Goal: Transaction & Acquisition: Purchase product/service

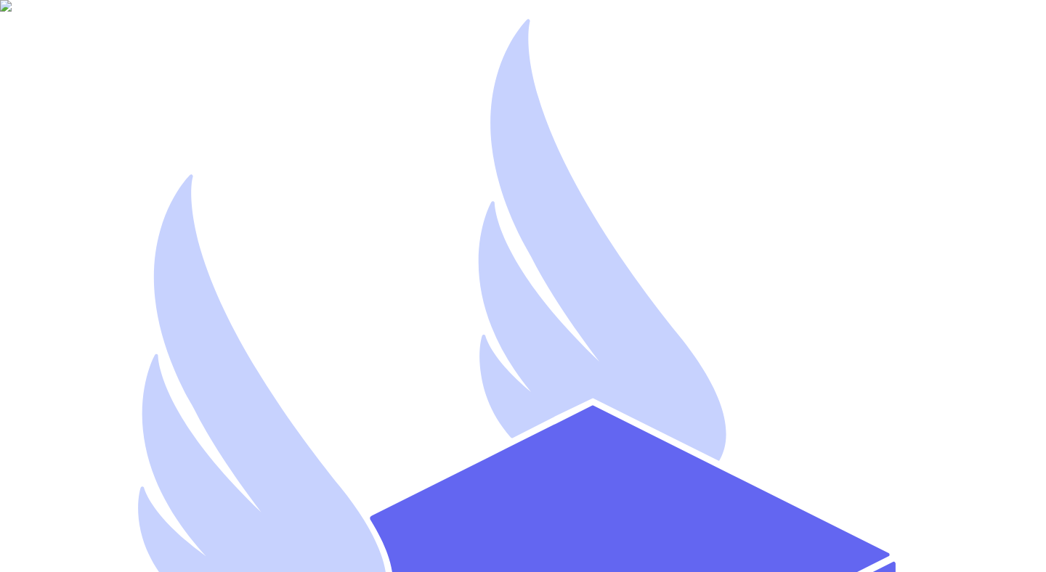
type input "mutahhar.ahmad+8@thryftship.com"
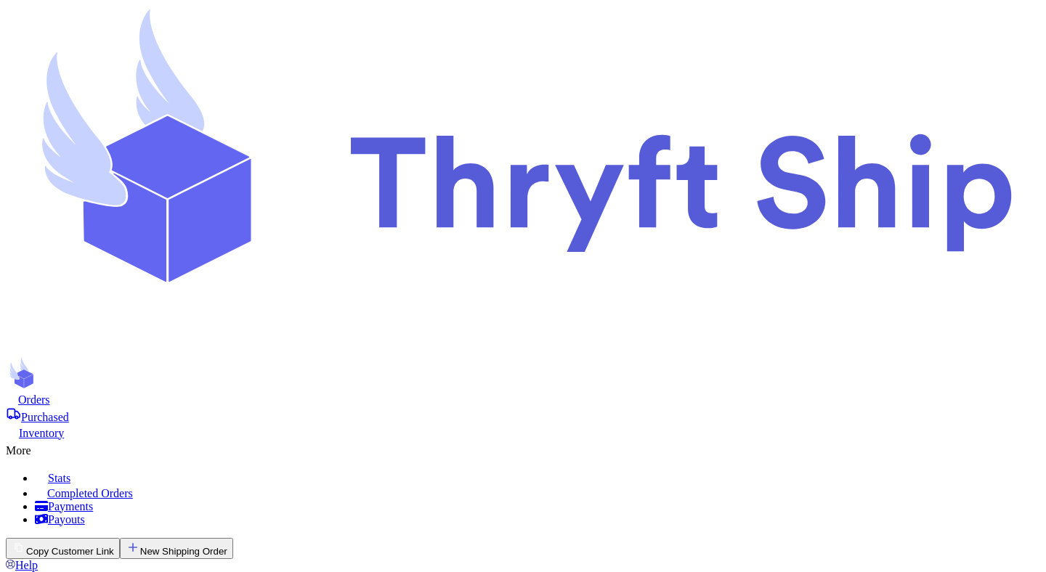
select select "MERCHANDISE"
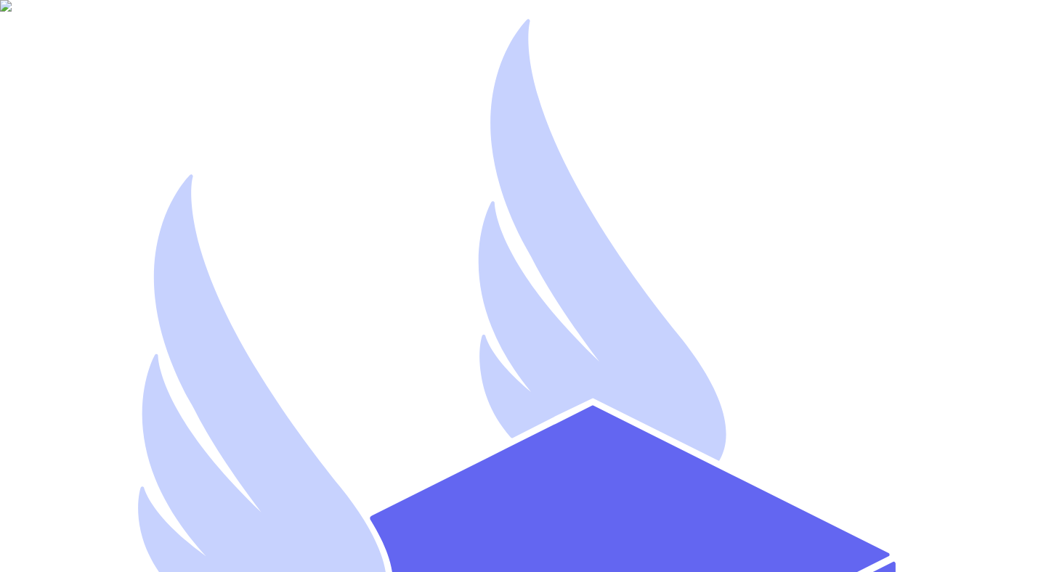
type input "Fresh@test.co"
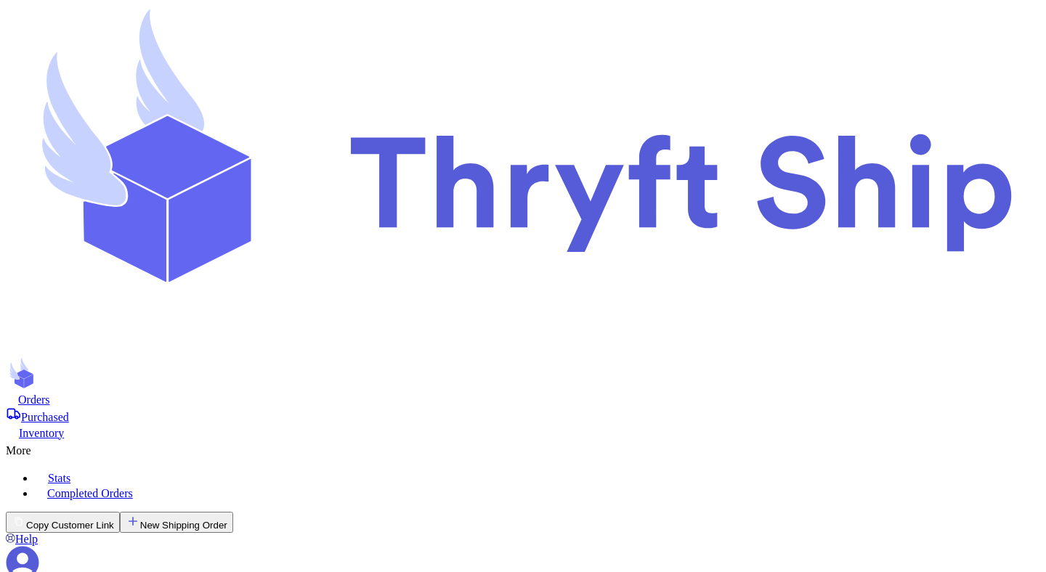
click at [39, 546] on icon at bounding box center [22, 562] width 33 height 33
select select "AE"
click at [227, 392] on nav "Orders Purchased Inventory More Stats Completed Orders" at bounding box center [523, 446] width 1034 height 108
click at [227, 392] on div "Orders" at bounding box center [523, 399] width 1034 height 15
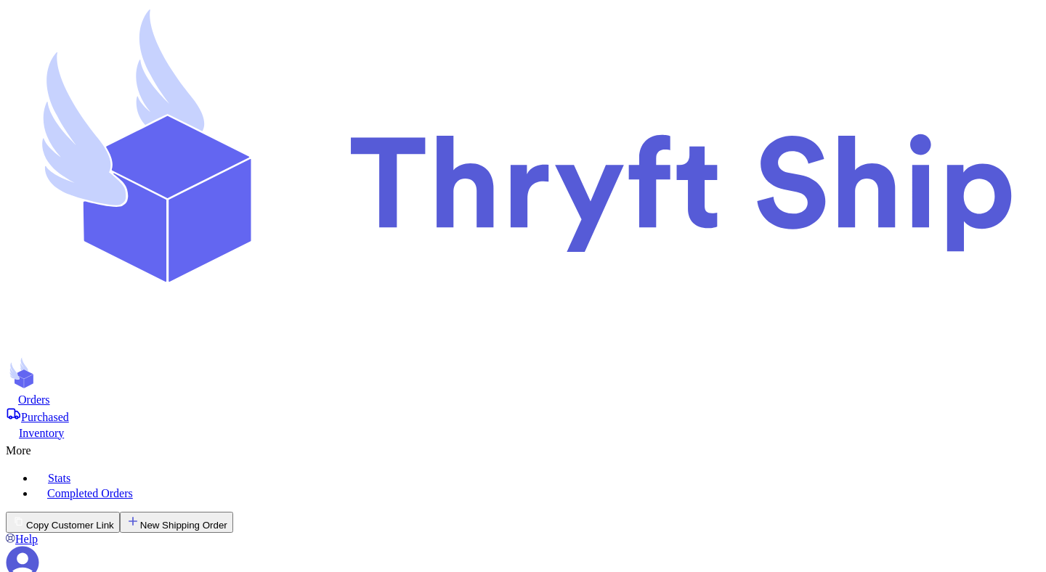
type input "3"
type input "Brenner"
select select "MERCHANDISE"
type input "tee"
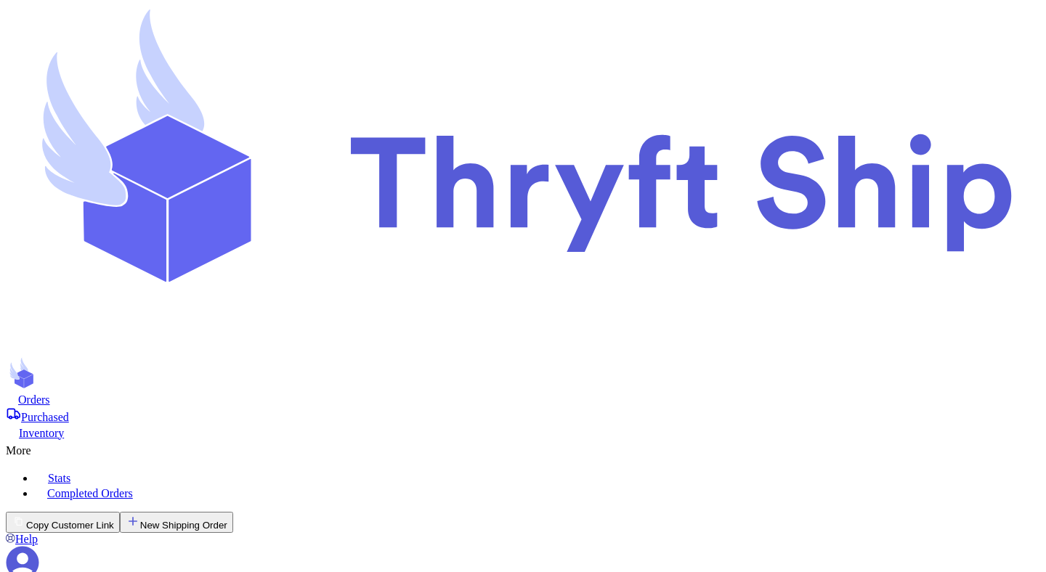
select select
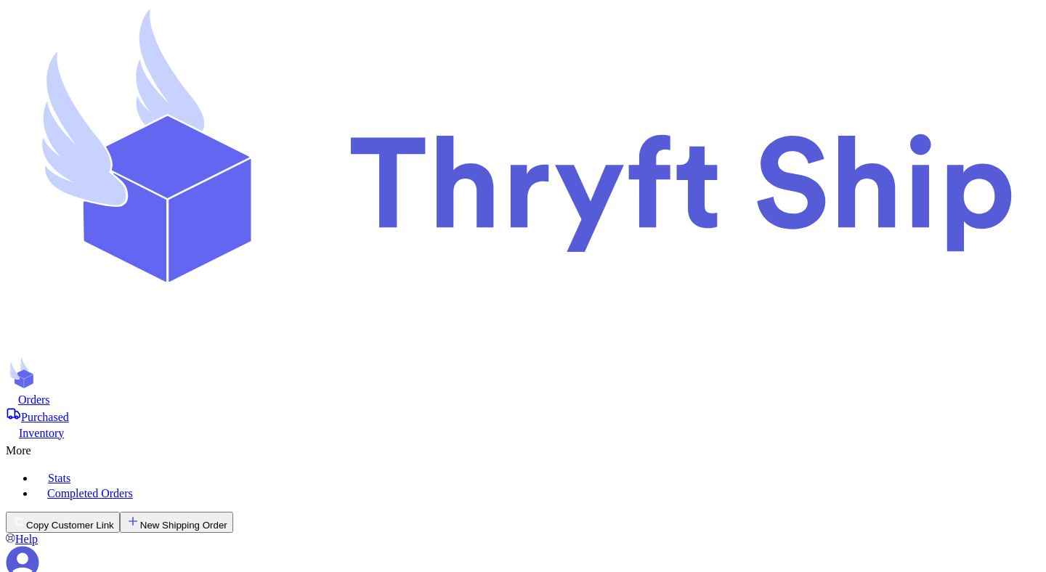
scroll to position [0, 0]
select select "GU"
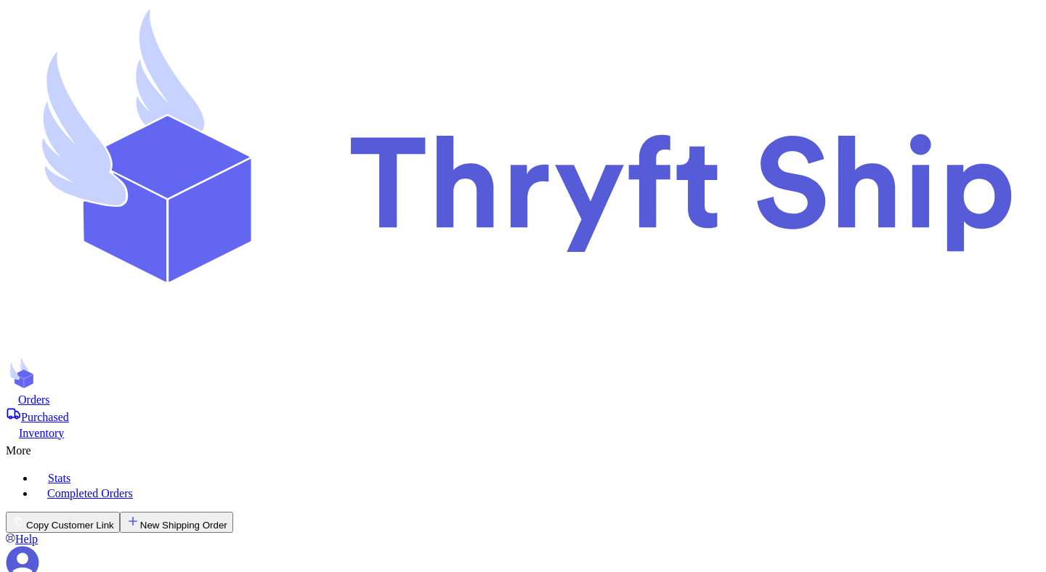
scroll to position [0, 0]
type input "3"
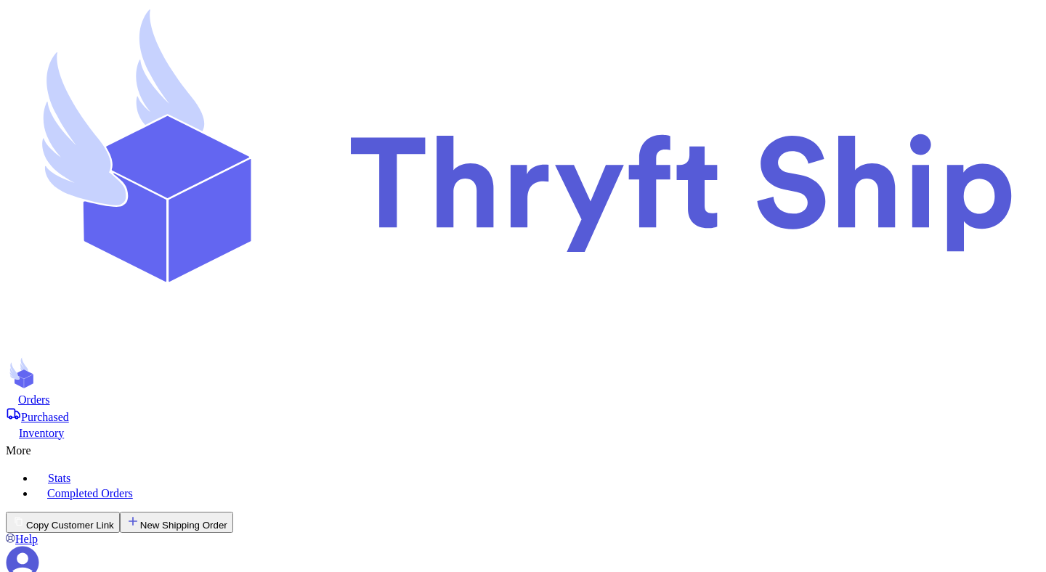
type input "Brenner"
select select "MERCHANDISE"
type input "tee"
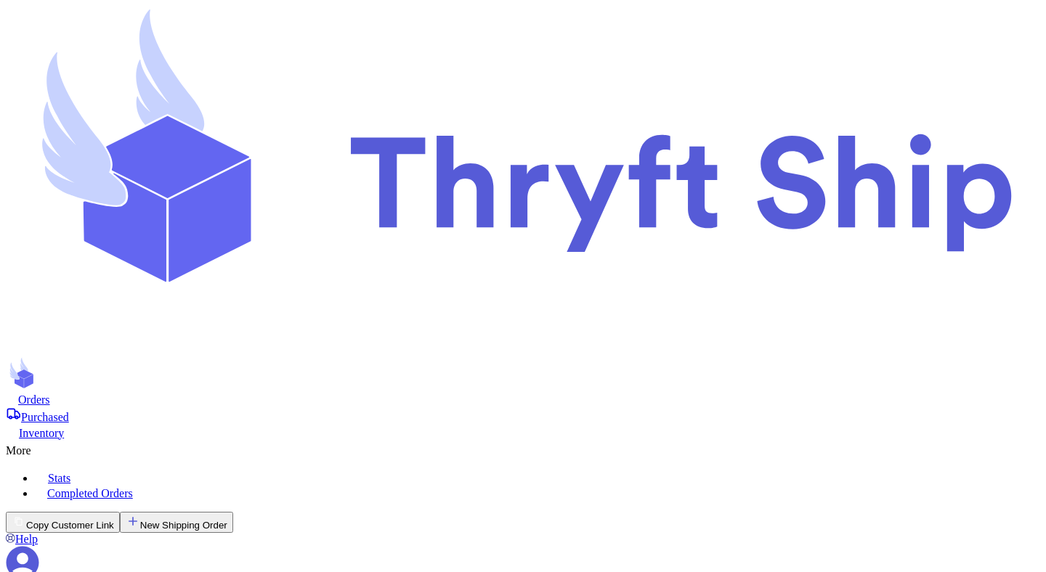
select select "CO"
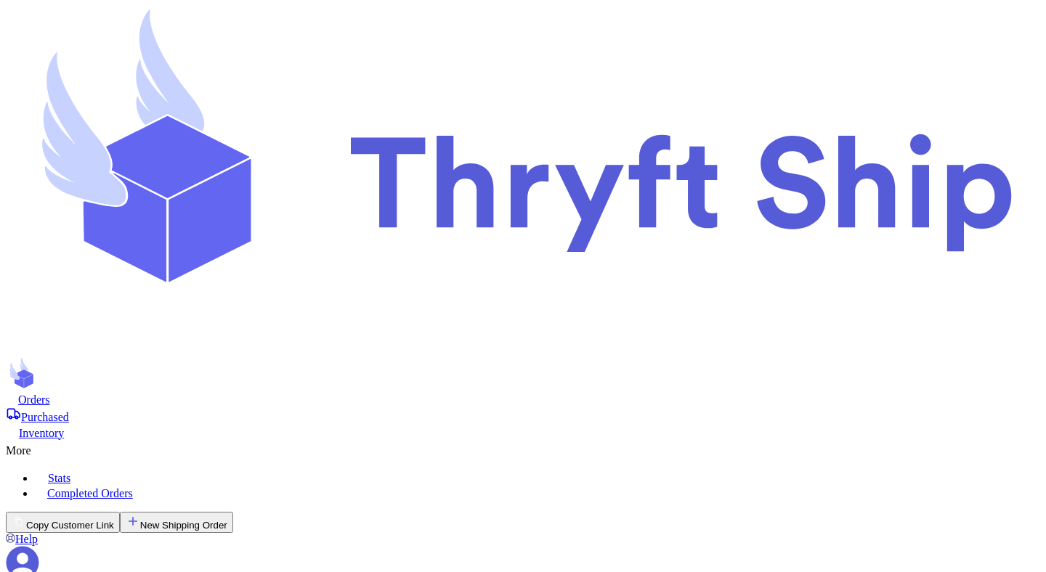
scroll to position [0, 0]
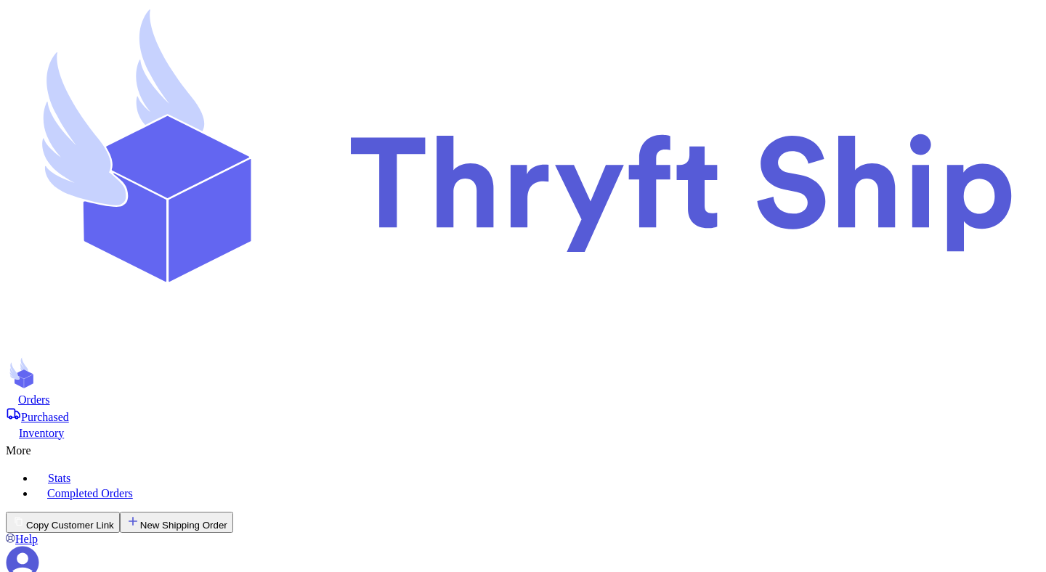
type input "1"
type input "10"
type input "102"
type input "10"
type input "2"
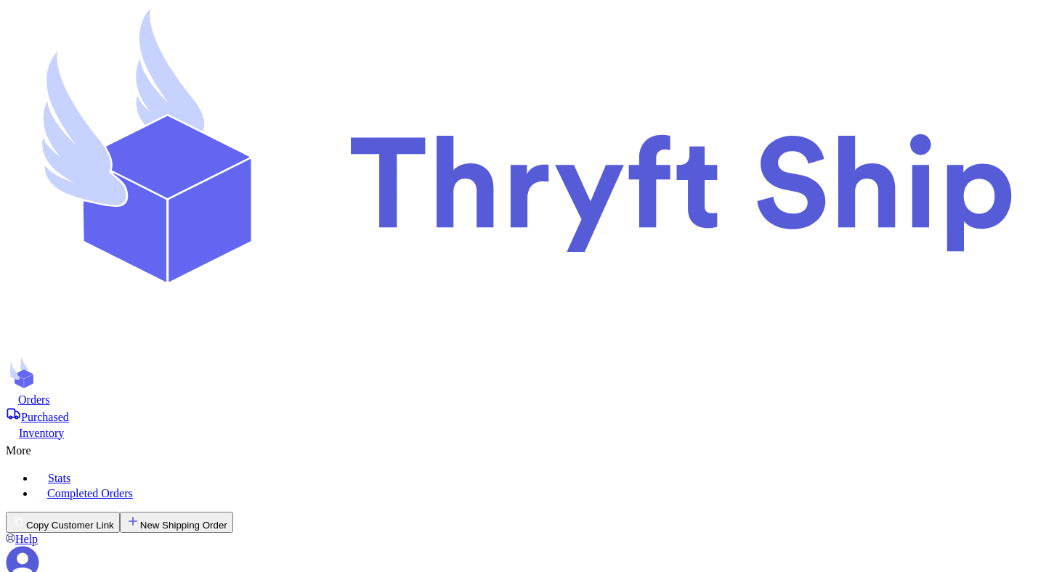
type input "20"
type input "3"
type input "30"
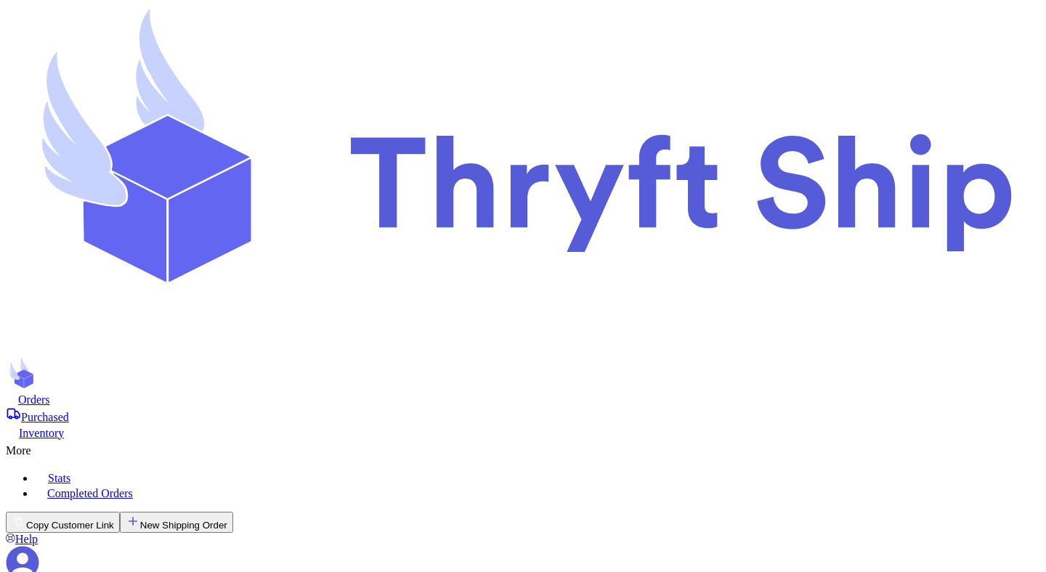
type input "10"
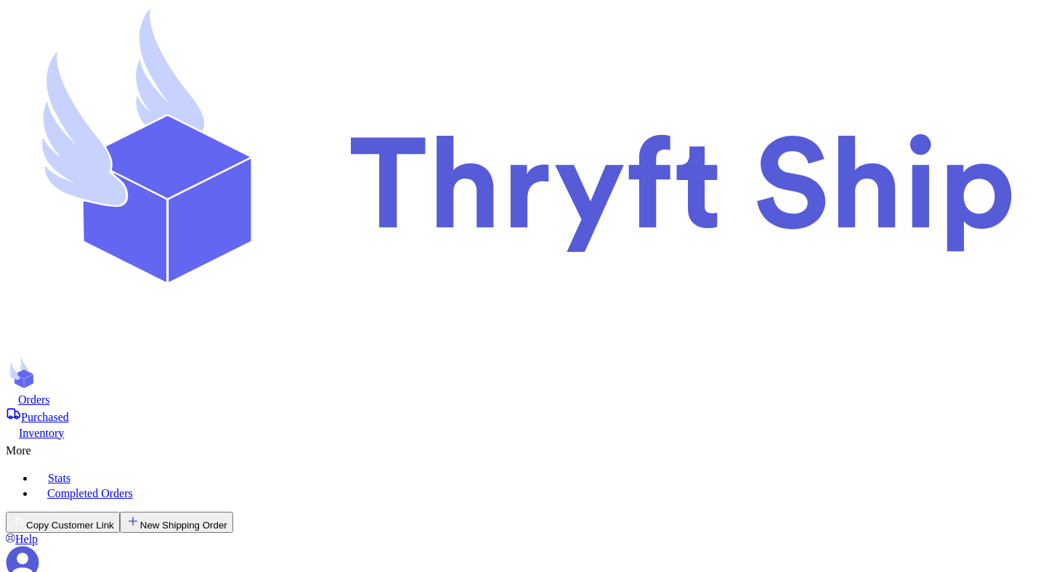
scroll to position [0, 0]
checkbox input "true"
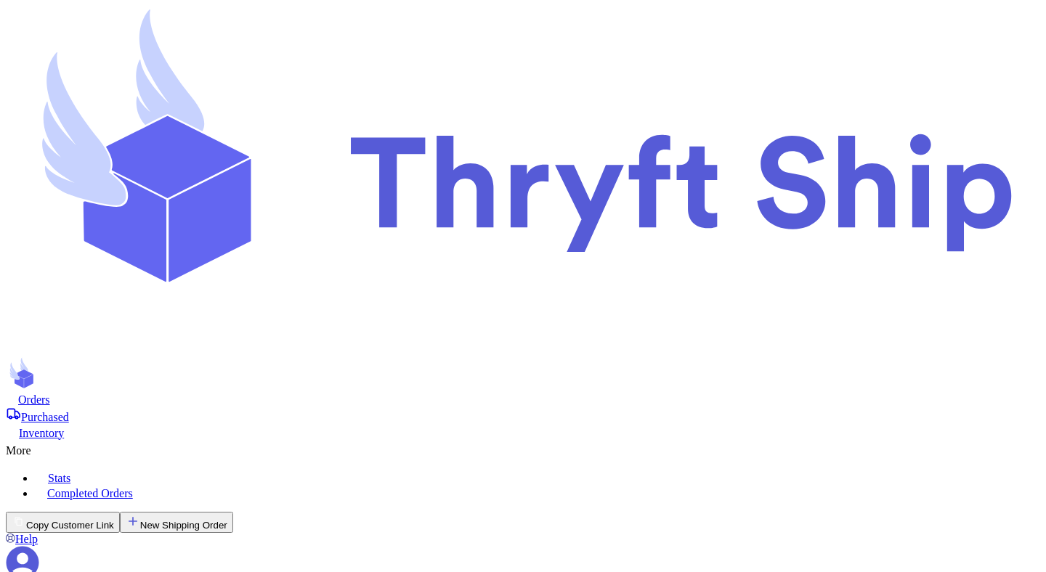
checkbox input "false"
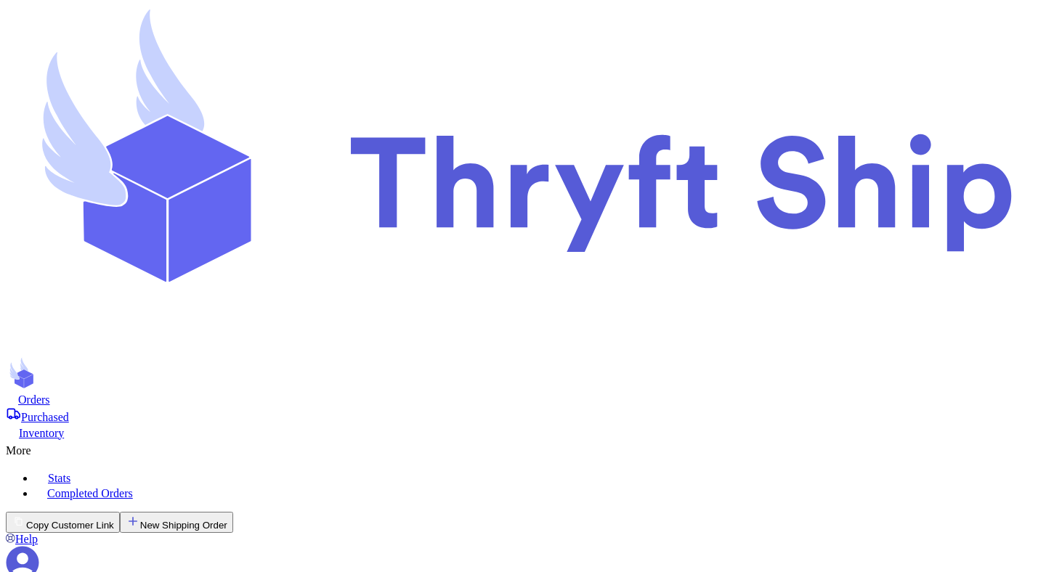
checkbox input "true"
click at [348, 407] on div "Purchased" at bounding box center [523, 415] width 1034 height 17
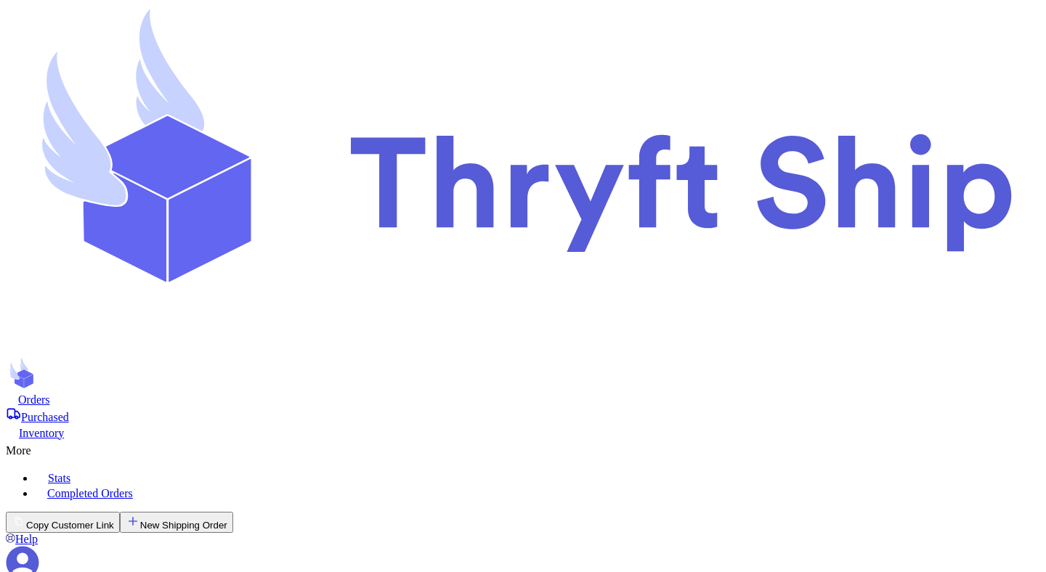
click at [227, 392] on div "Orders" at bounding box center [523, 399] width 1034 height 15
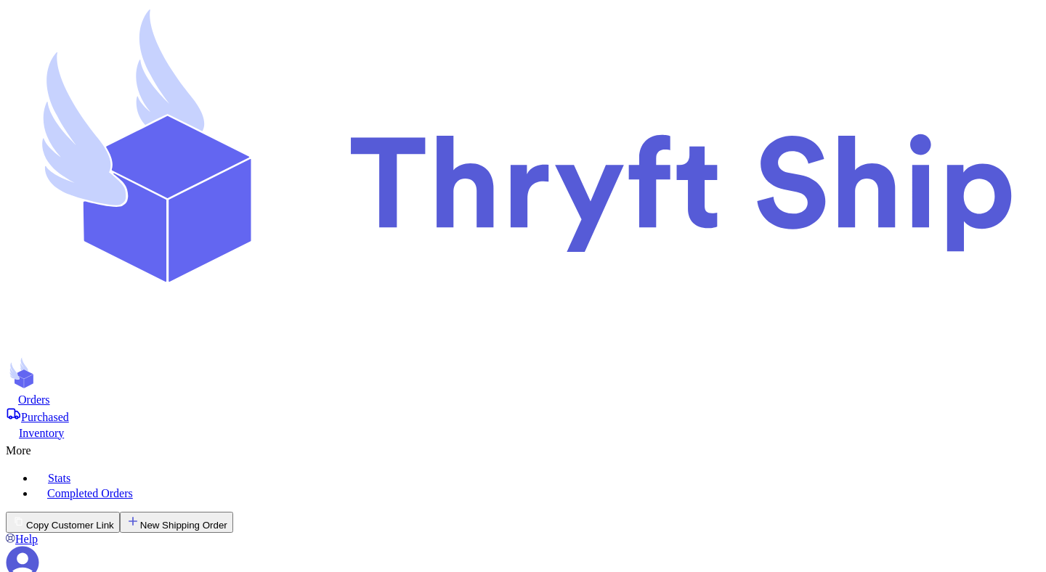
click at [233, 512] on button "New Shipping Order" at bounding box center [176, 522] width 113 height 21
type input "c"
type input "co"
type input "col"
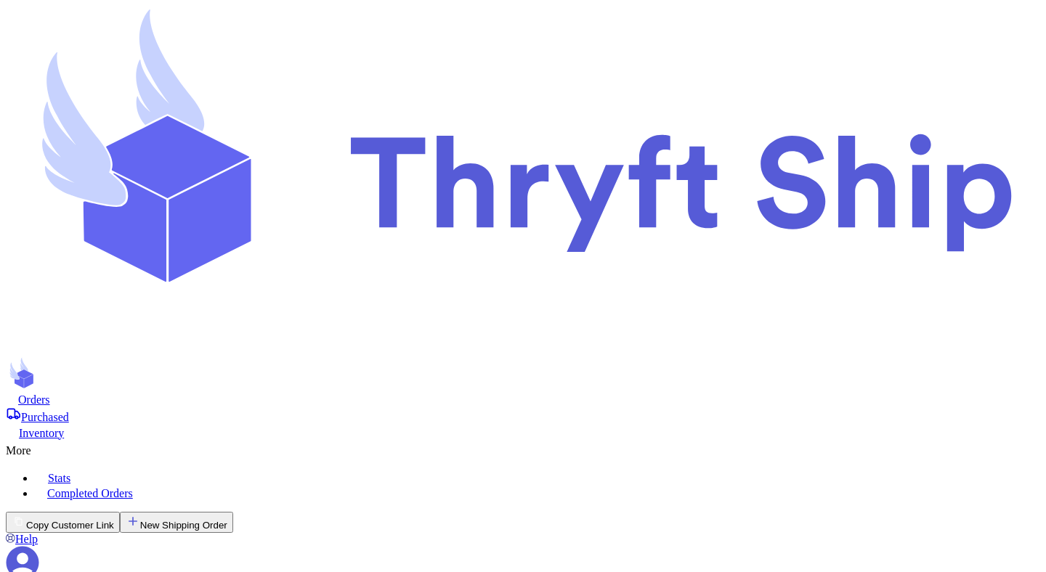
type input "cola"
type input "colar"
type input "colard"
type input "colar"
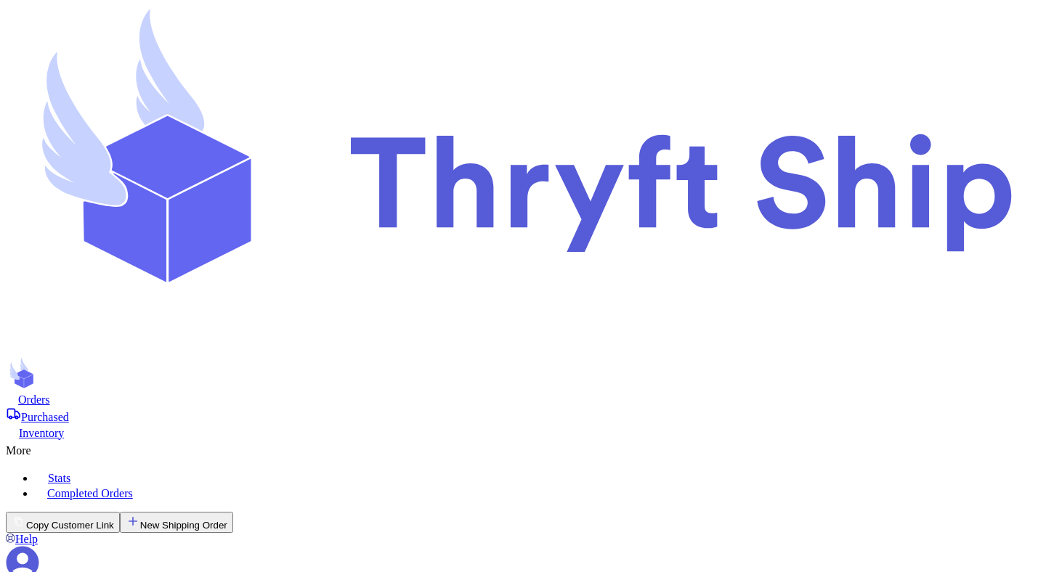
type input "c"
type input "co"
type input "col"
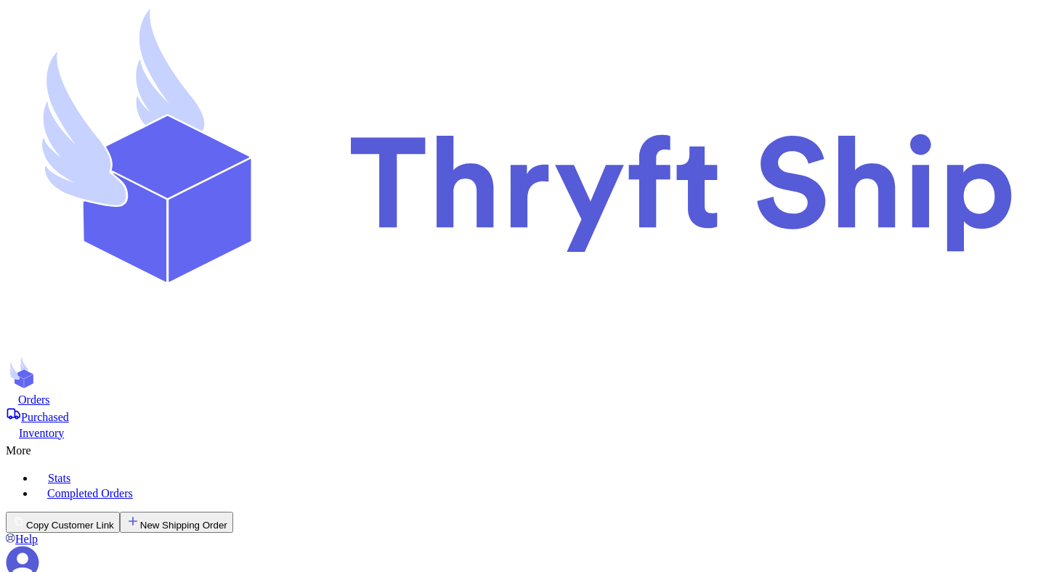
type input "colorado"
type input "testing"
type input "colorado"
type input "3000 E 1st Ave"
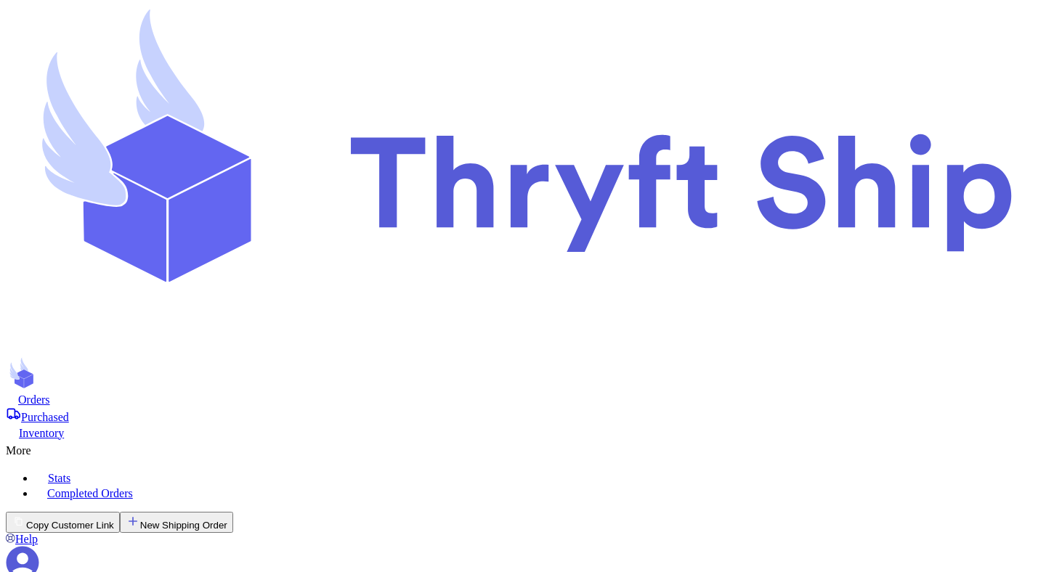
type input "Denver"
select select "CO"
type input "80206"
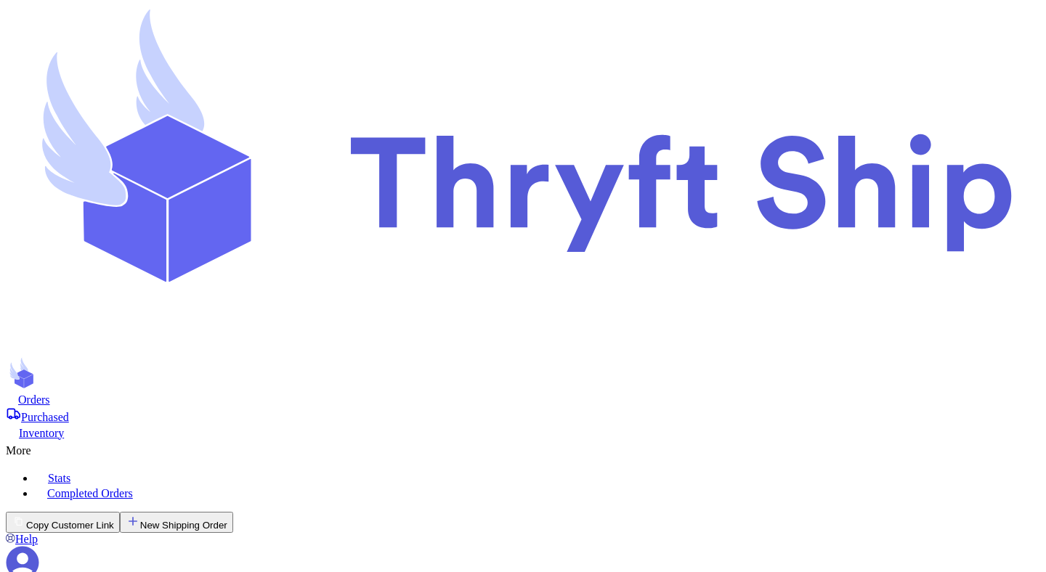
type input "football"
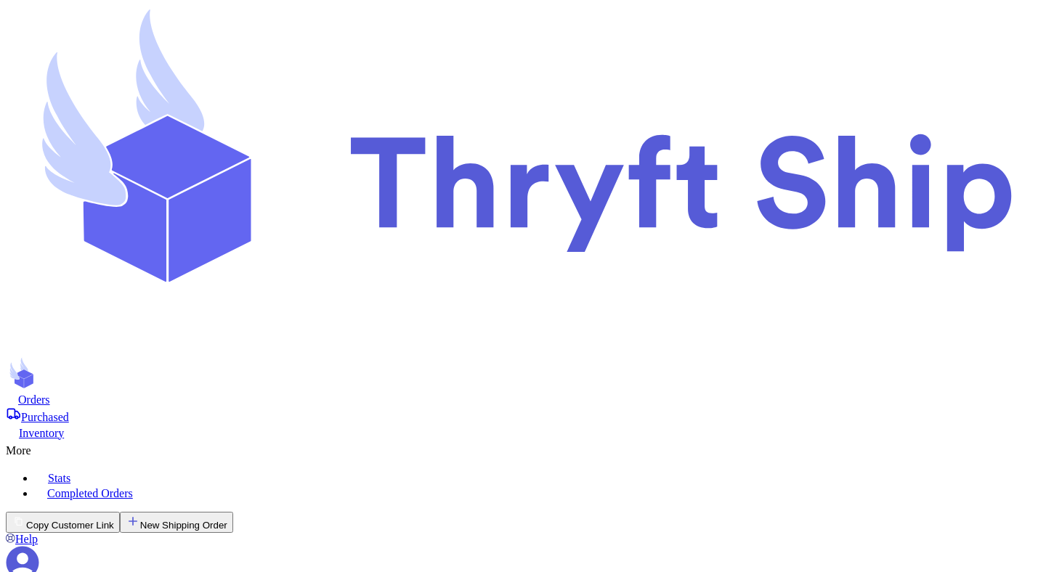
select select "paid"
type input "10"
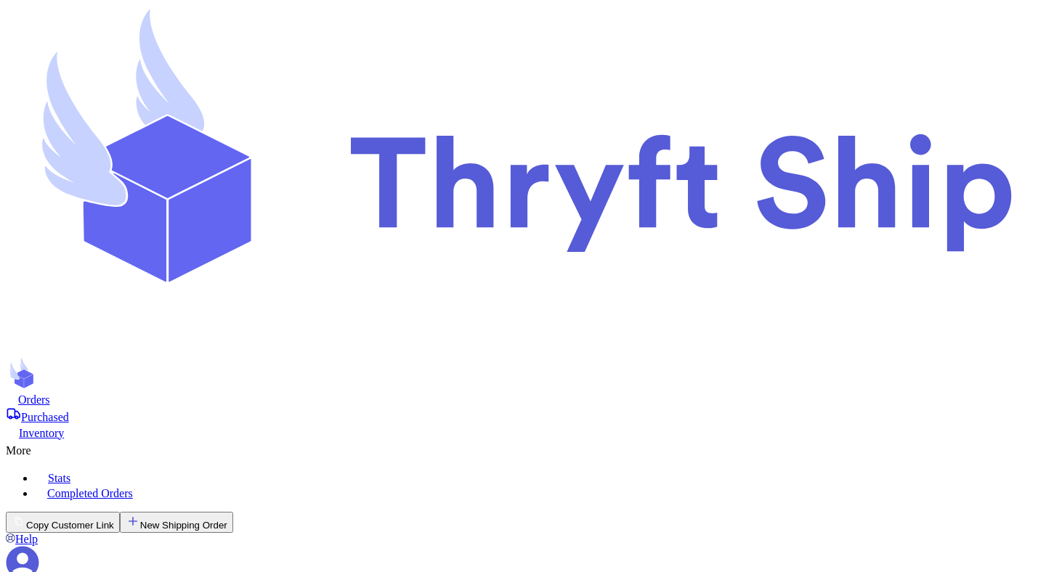
type input "1"
type input "33"
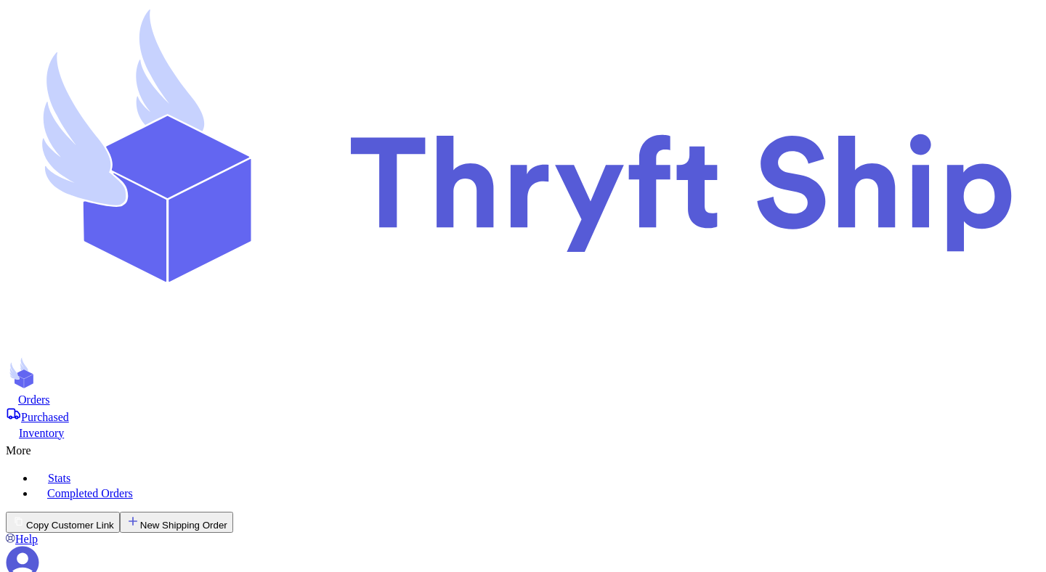
type input "10"
type input "20"
type input "30"
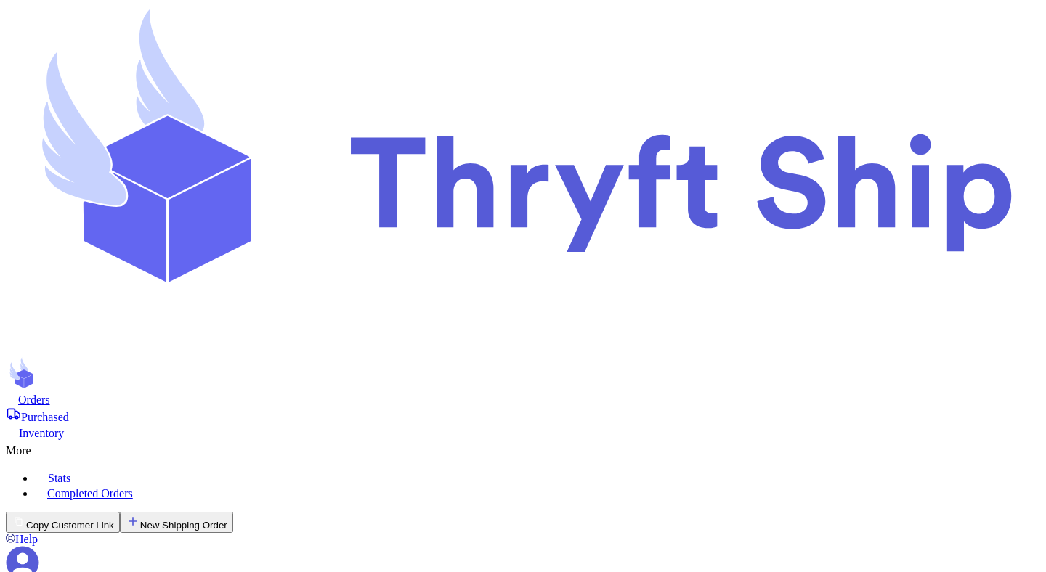
scroll to position [435, 0]
type input "2"
type input "1"
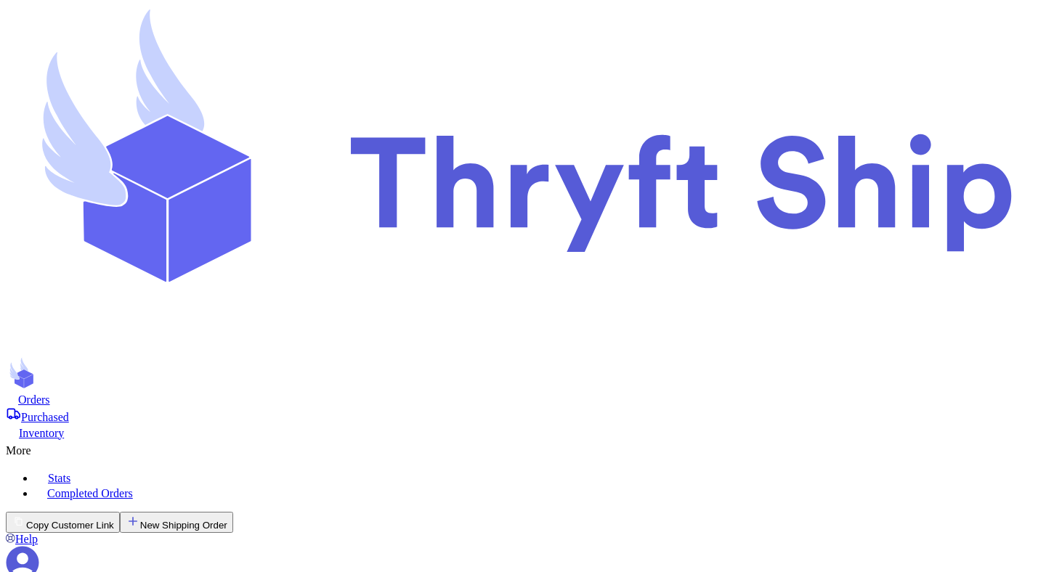
checkbox input "true"
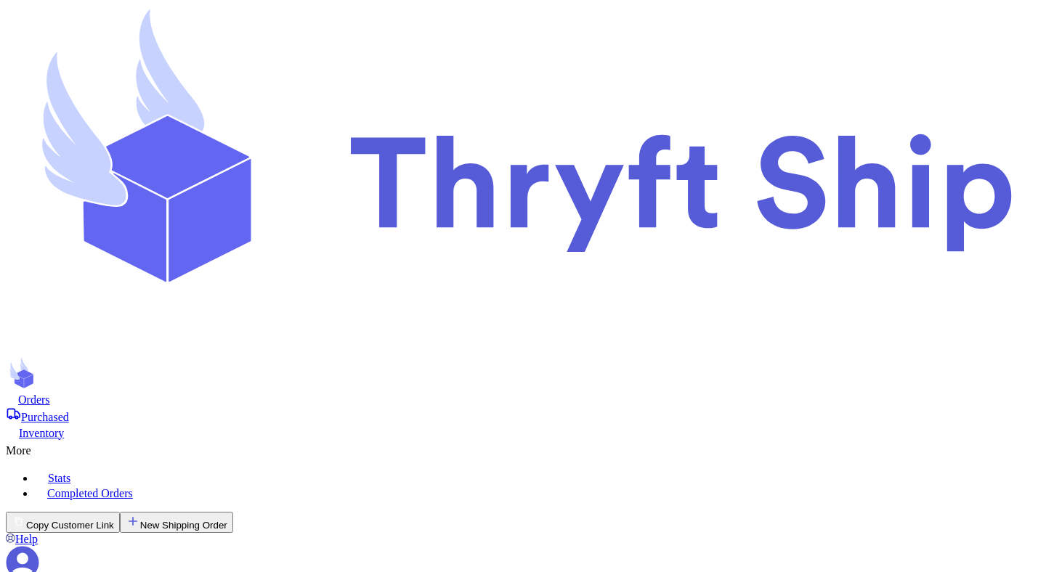
checkbox input "false"
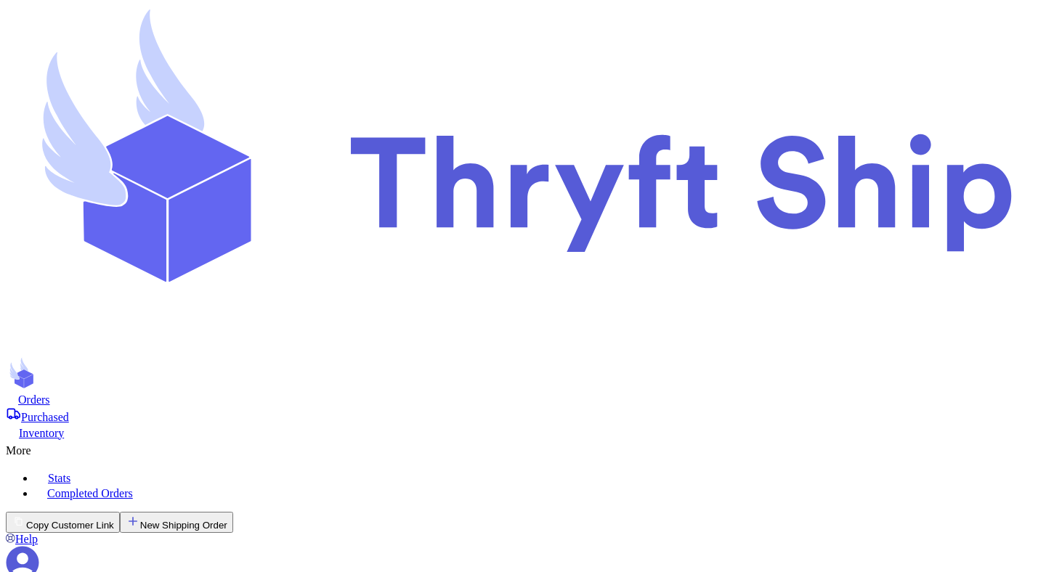
checkbox input "true"
click at [233, 512] on button "New Shipping Order" at bounding box center [176, 522] width 113 height 21
type input "c"
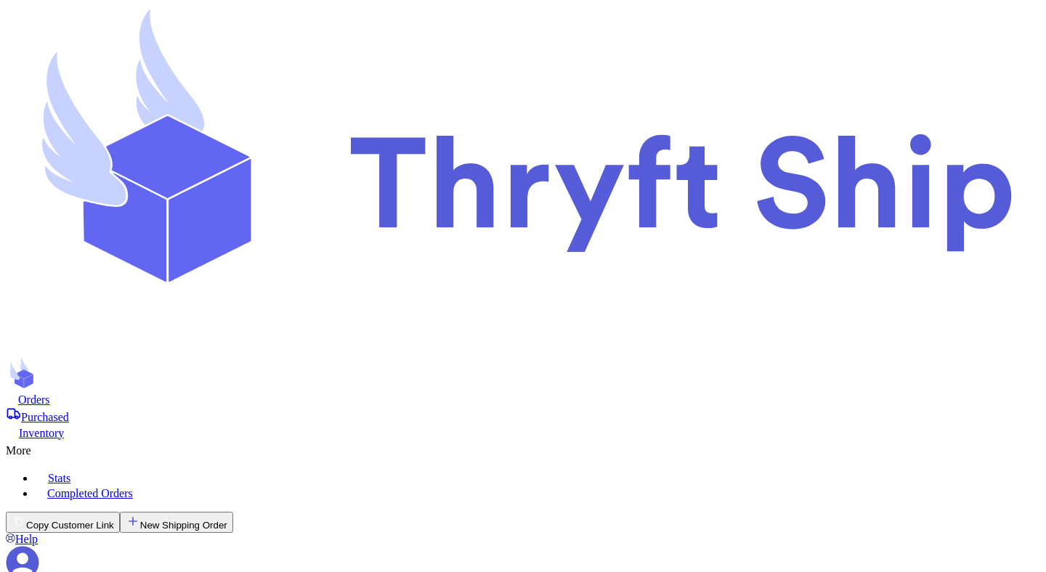
type input "co"
type input "colorado"
type input "testing"
type input "colorado"
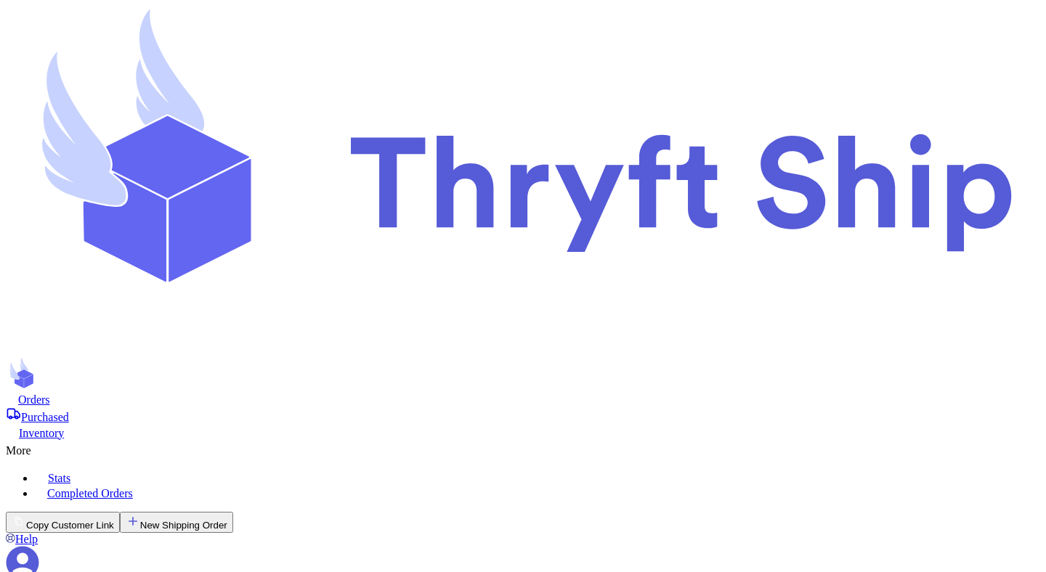
type input "3000 E 1st Ave"
type input "Denver"
select select "CO"
type input "80206"
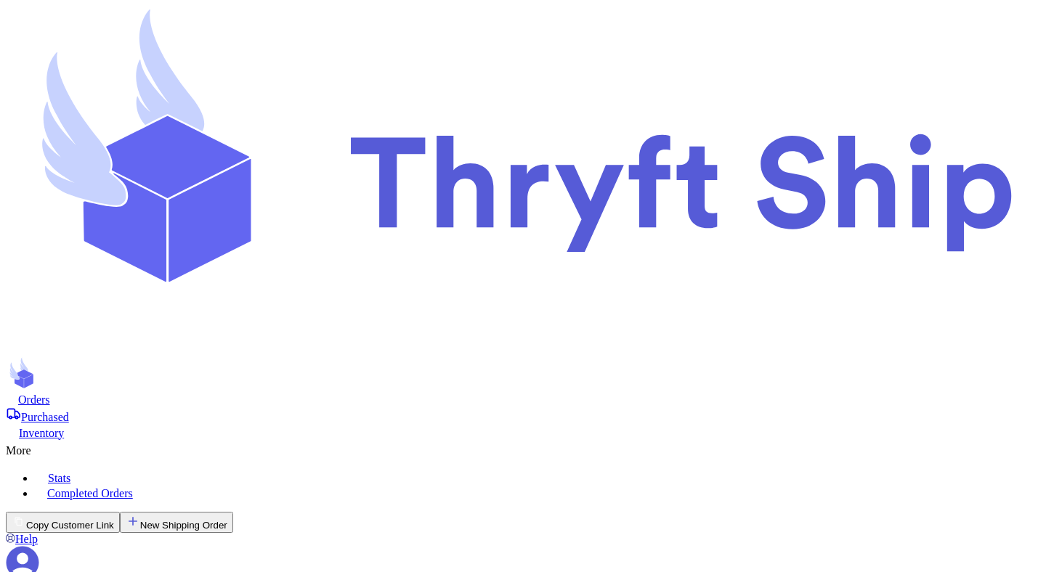
type input "football"
select select "paid"
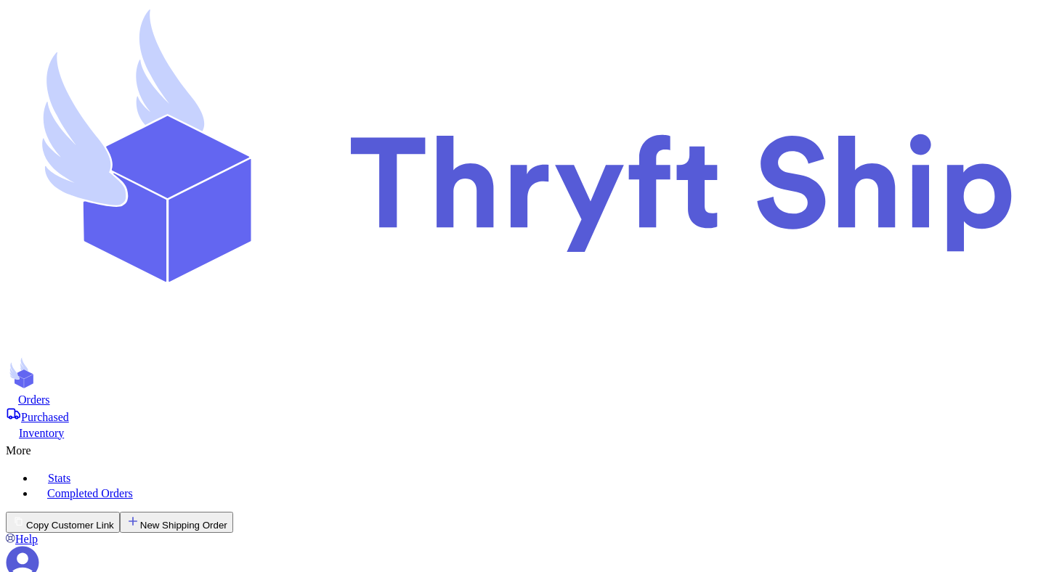
type input "33"
type input "10"
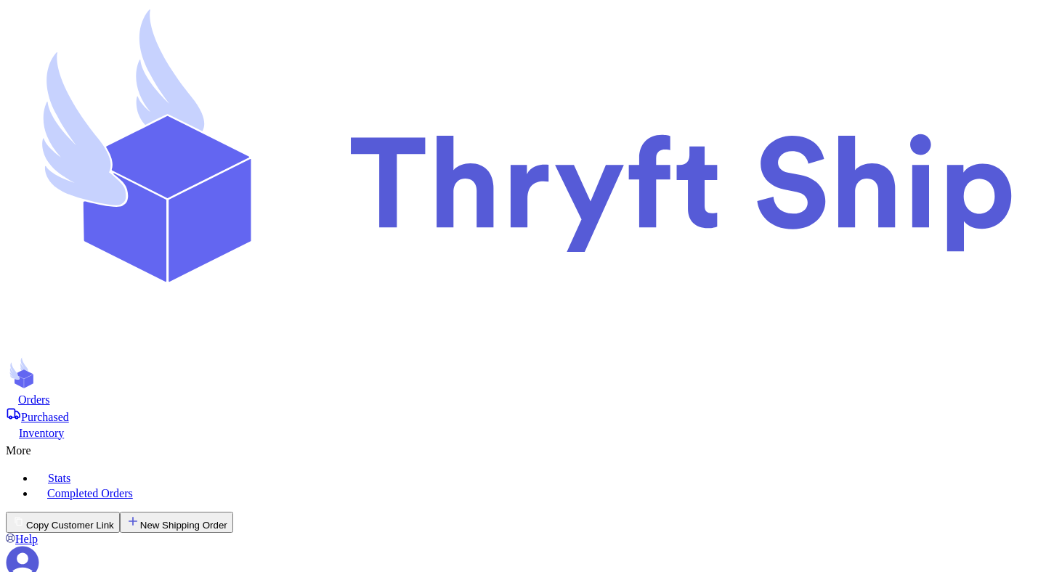
type input "20"
type input "30"
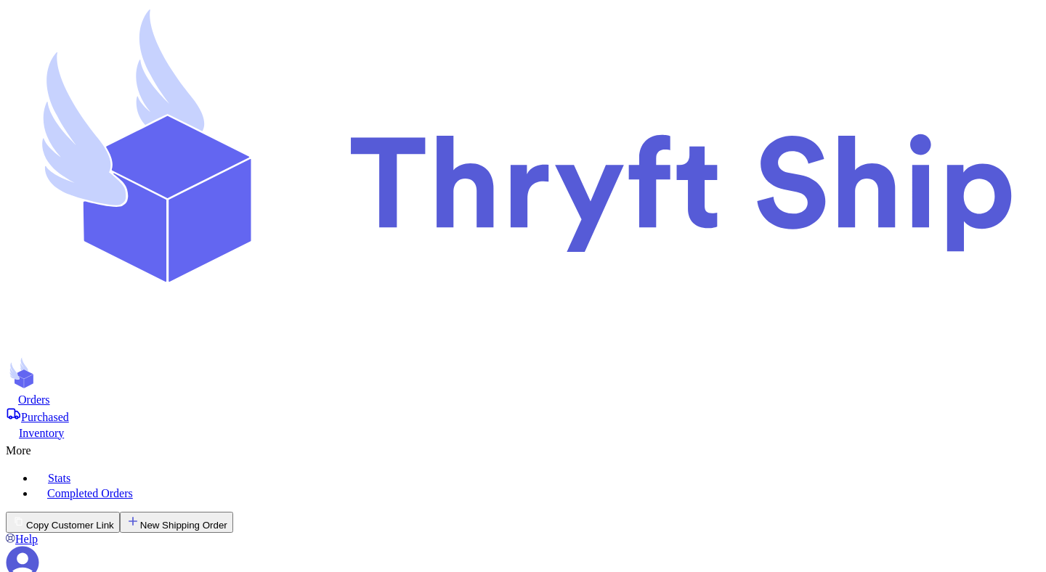
scroll to position [457, 0]
type input "2"
type input "1"
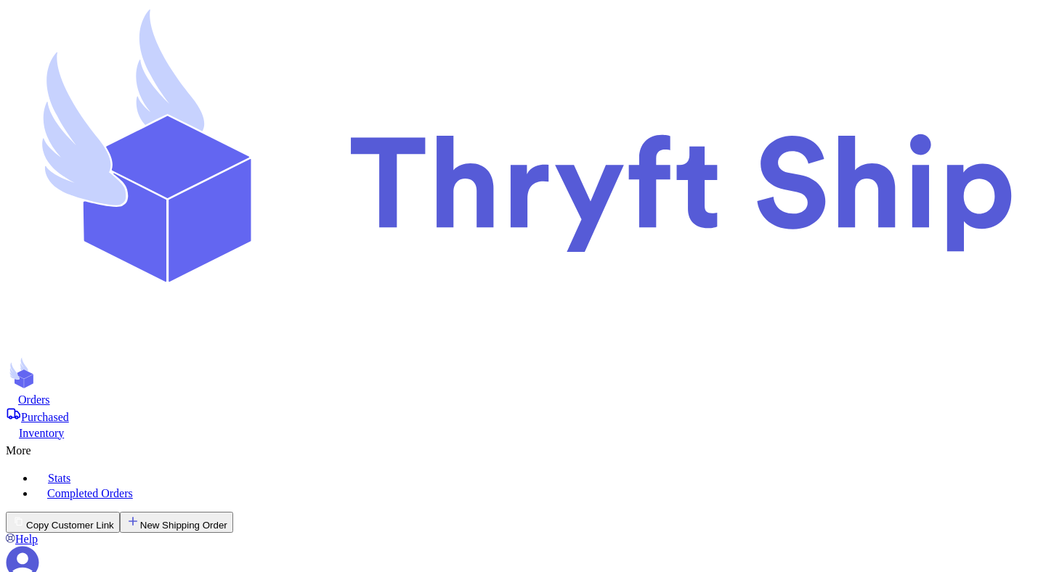
checkbox input "true"
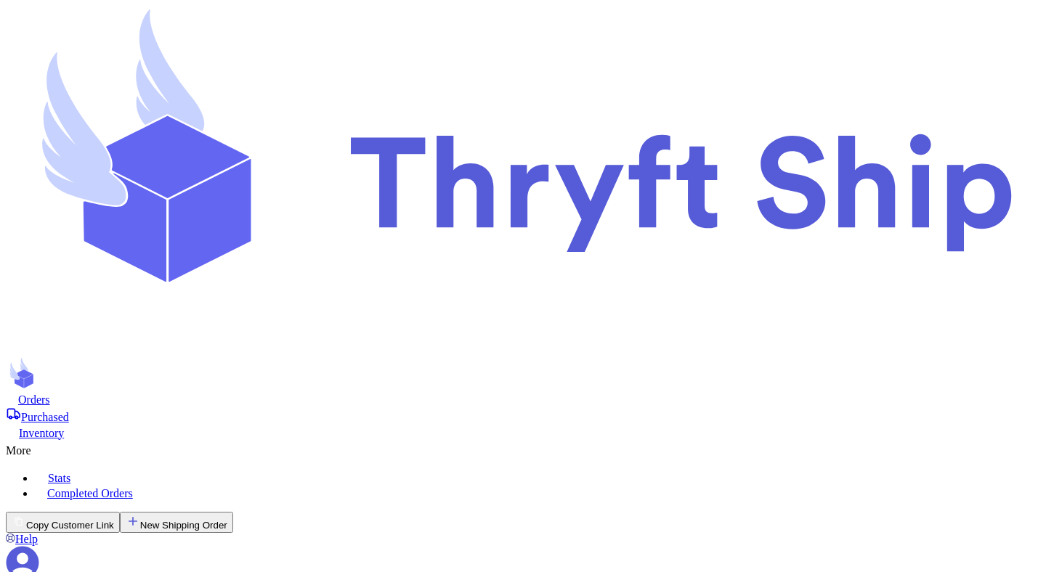
checkbox input "true"
click at [233, 512] on button "New Shipping Order" at bounding box center [176, 522] width 113 height 21
select select "MERCHANDISE"
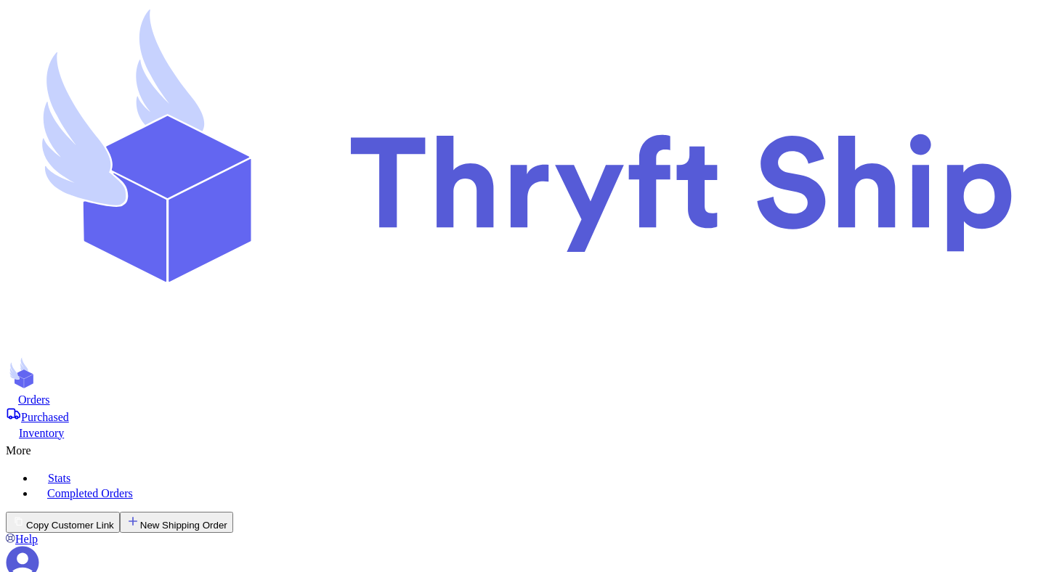
type input "c"
type input "co"
type input "colorado"
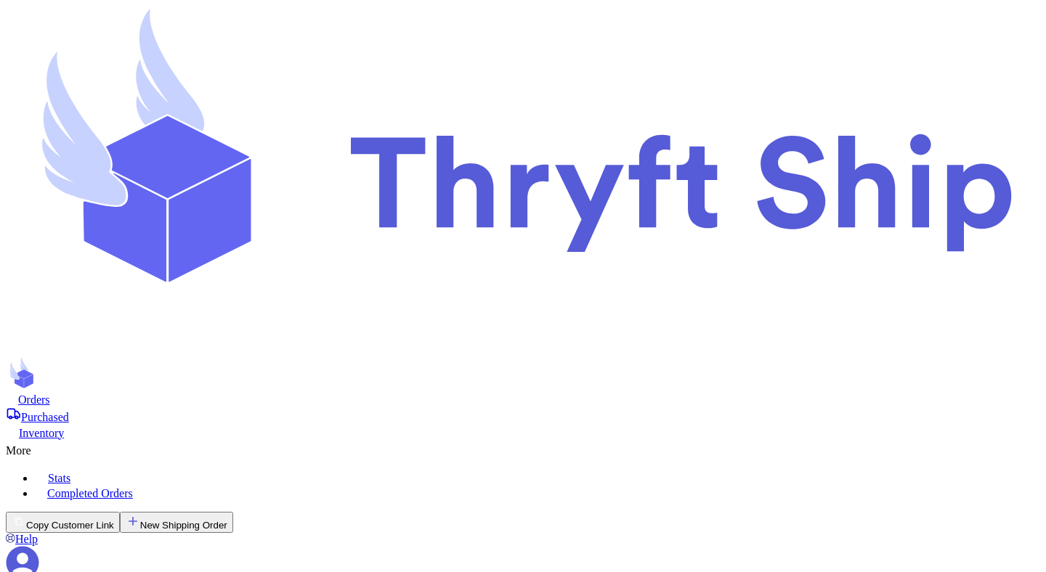
type input "testing"
type input "colorado"
type input "3000 E 1st Ave"
type input "Denver"
select select "CO"
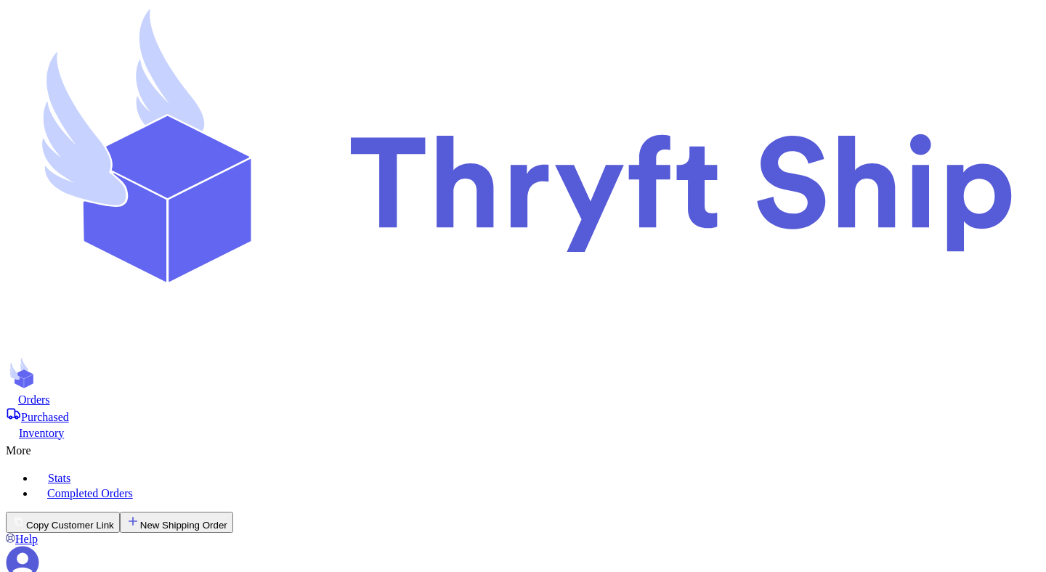
type input "80206"
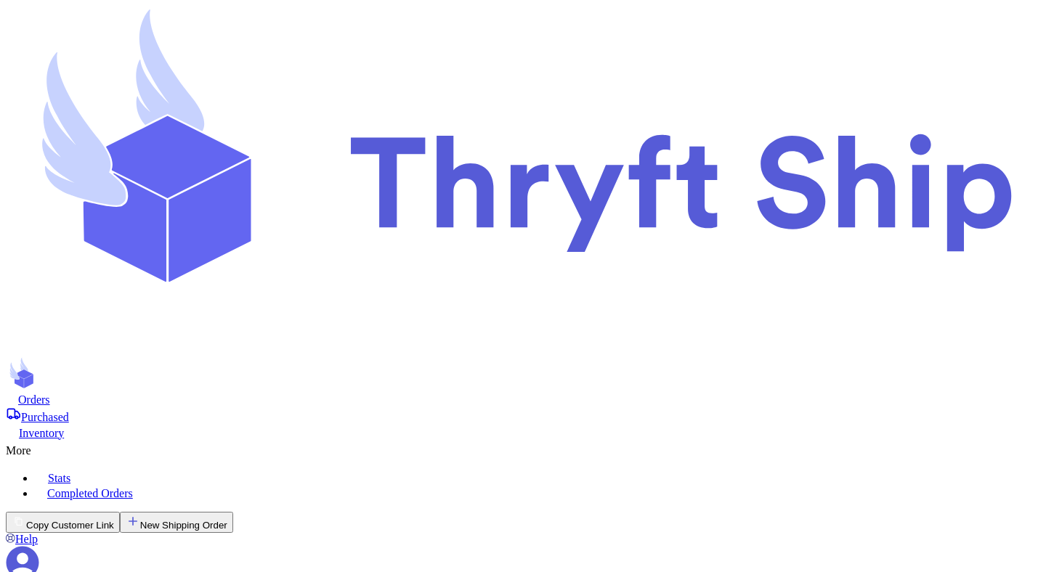
type input "33"
type input "10"
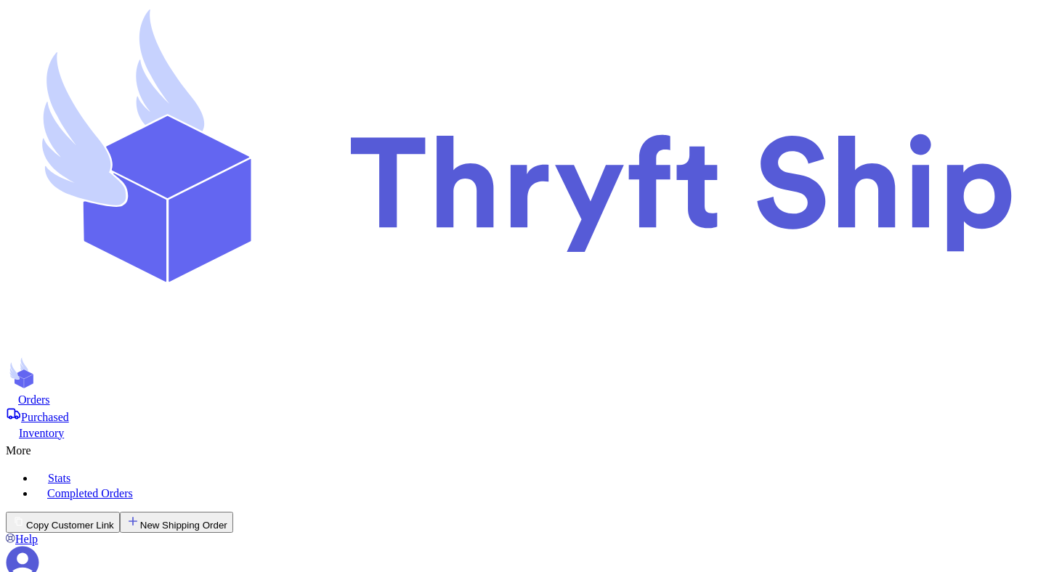
type input "20"
type input "30"
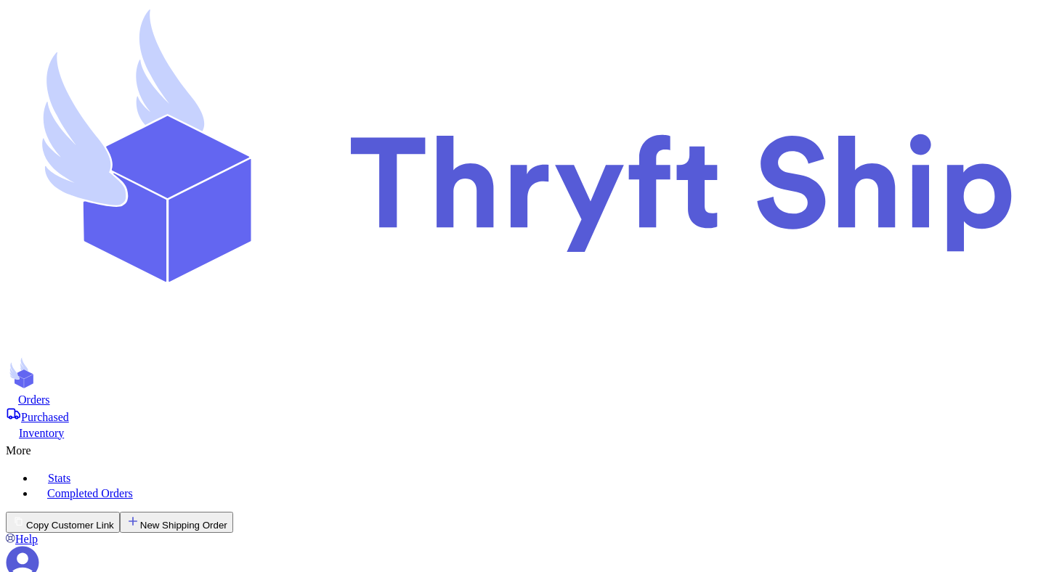
select select "MERCHANDISE"
type input "Mutahhar Ahmad"
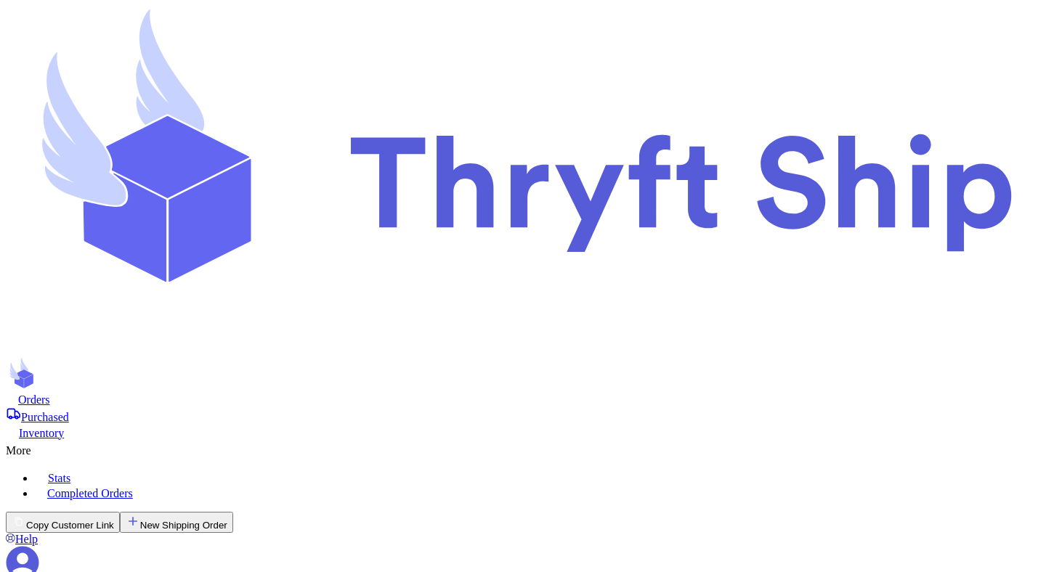
type input "Nike tank top"
paste input "6104.43.0000"
type input "6104.43.0000"
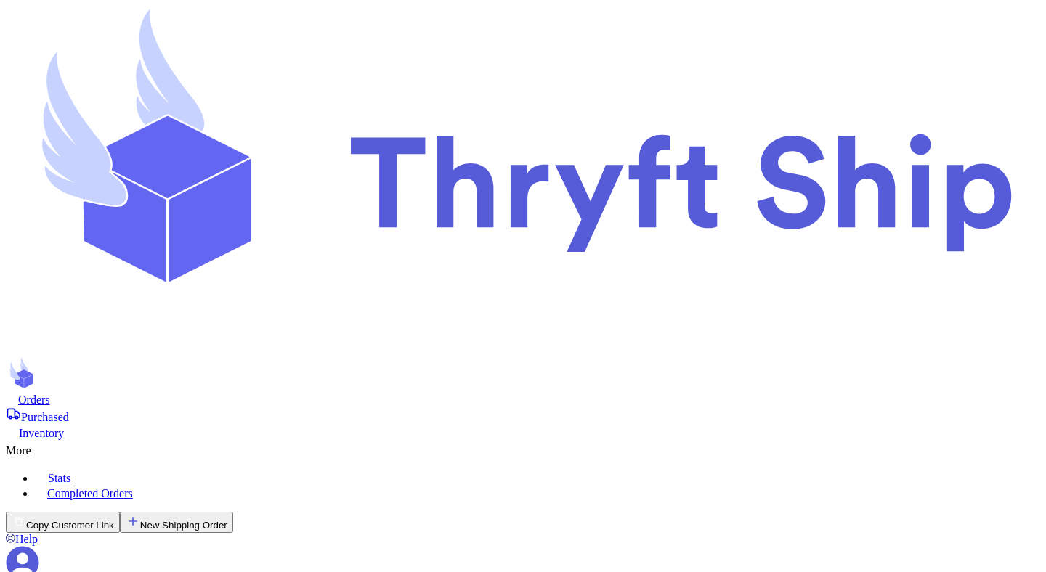
type input "1"
type input "33"
type input "1"
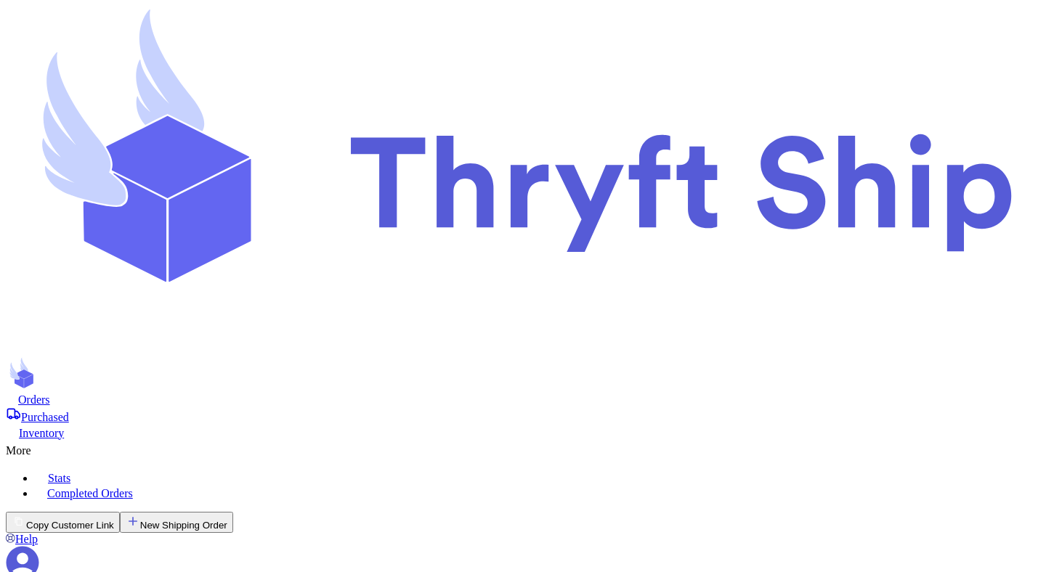
type input "5"
type input "2"
type input "1"
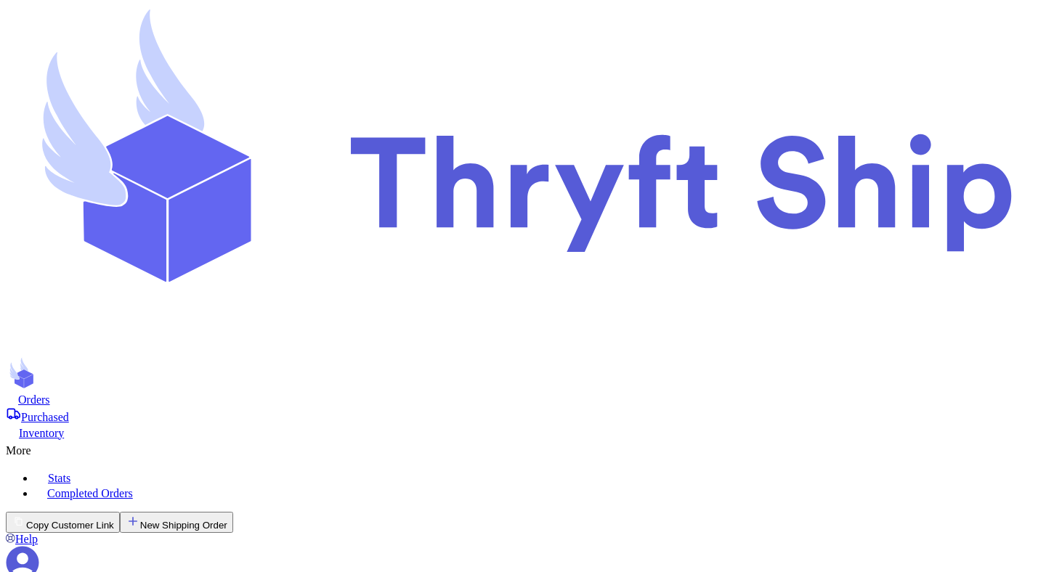
checkbox input "true"
select select "MERCHANDISE"
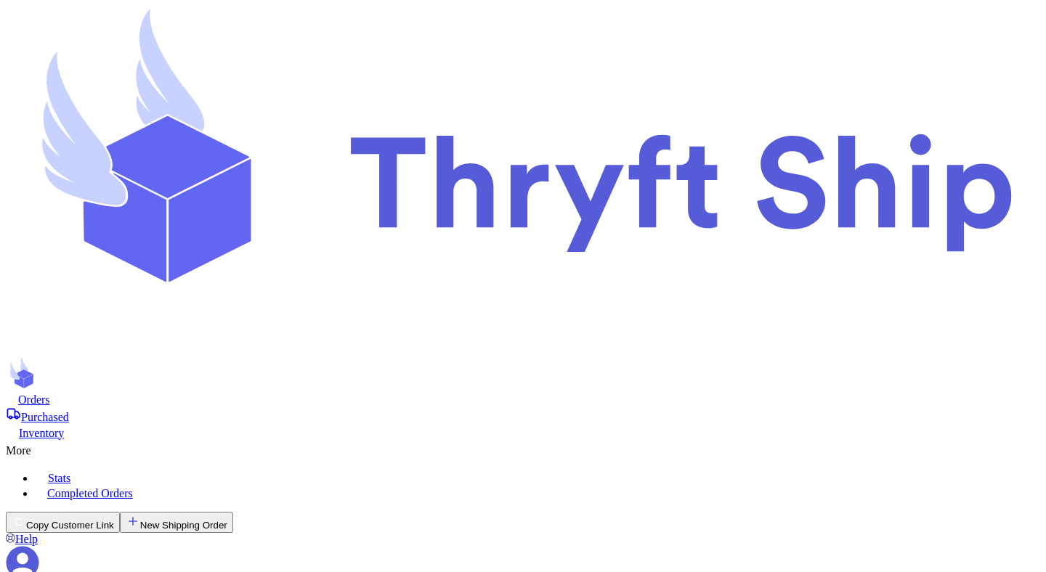
scroll to position [151, 0]
checkbox input "true"
click at [233, 512] on button "New Shipping Order" at bounding box center [176, 522] width 113 height 21
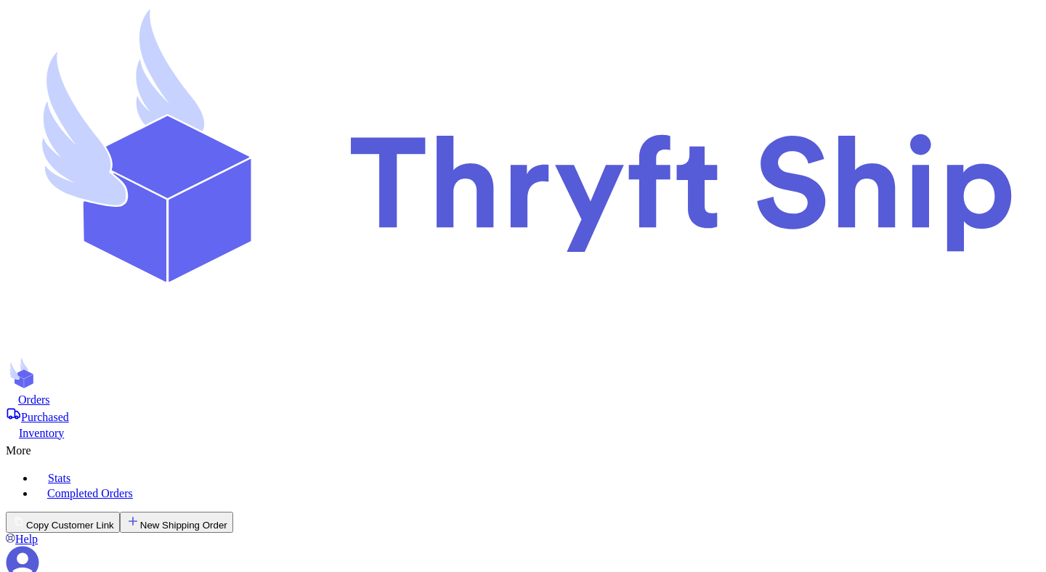
scroll to position [0, 0]
type input "c"
type input "co"
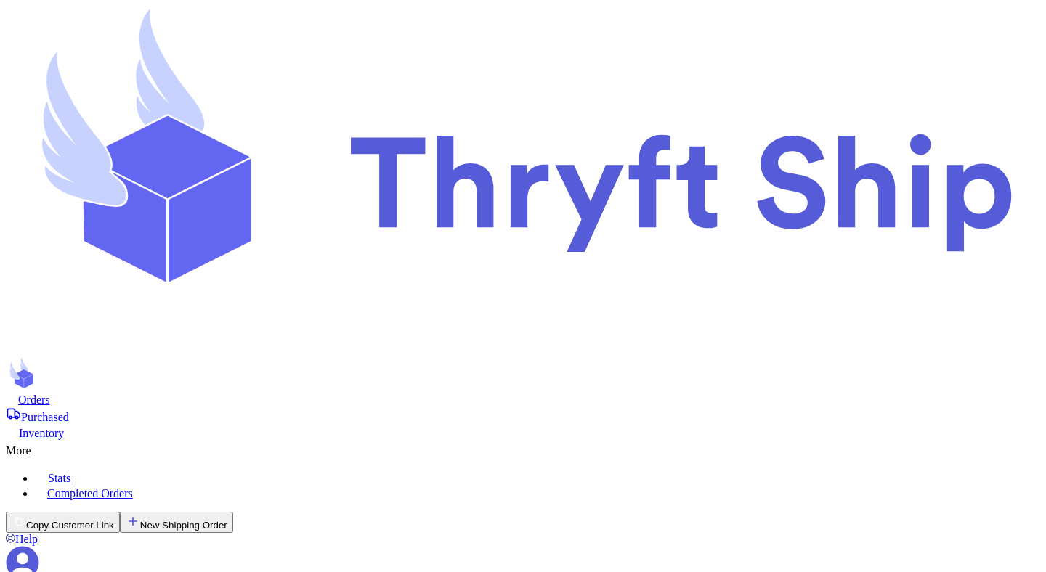
type input "colorado"
type input "testing"
type input "colorado"
type input "3000 E 1st Ave"
type input "Denver"
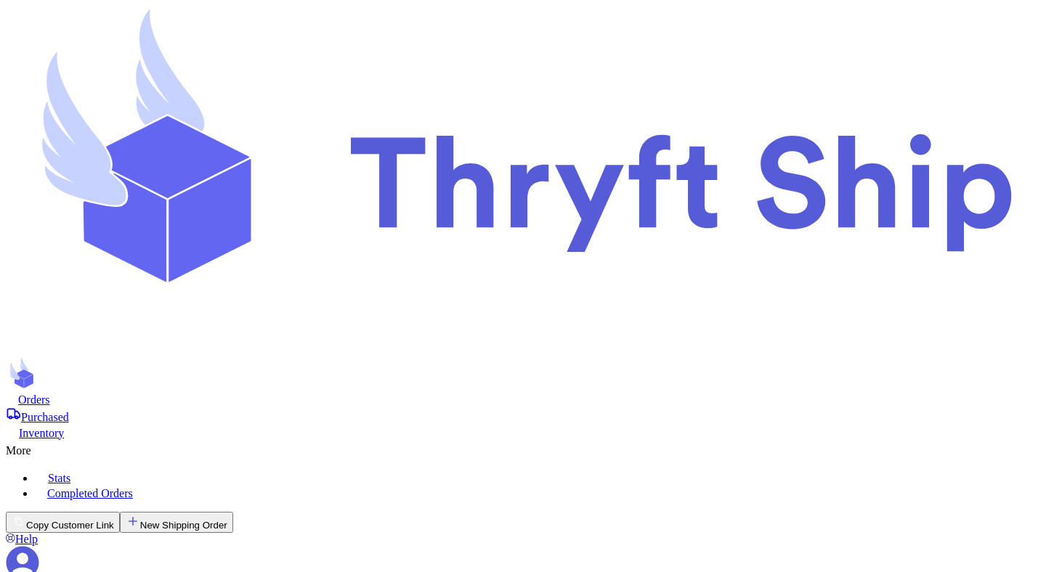
select select "CO"
type input "80206"
type input "8"
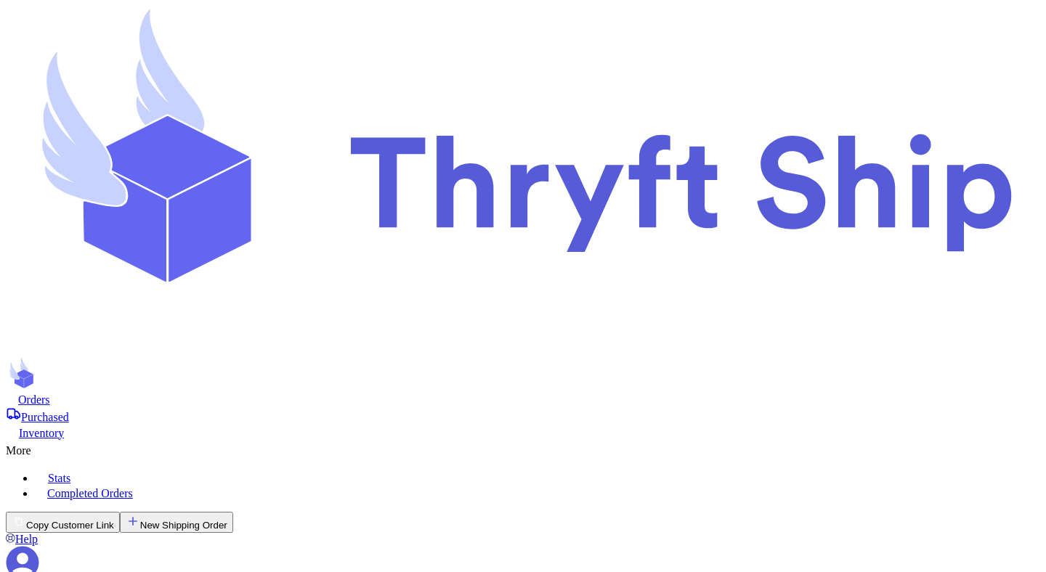
type input "10"
type input "8"
type input "4"
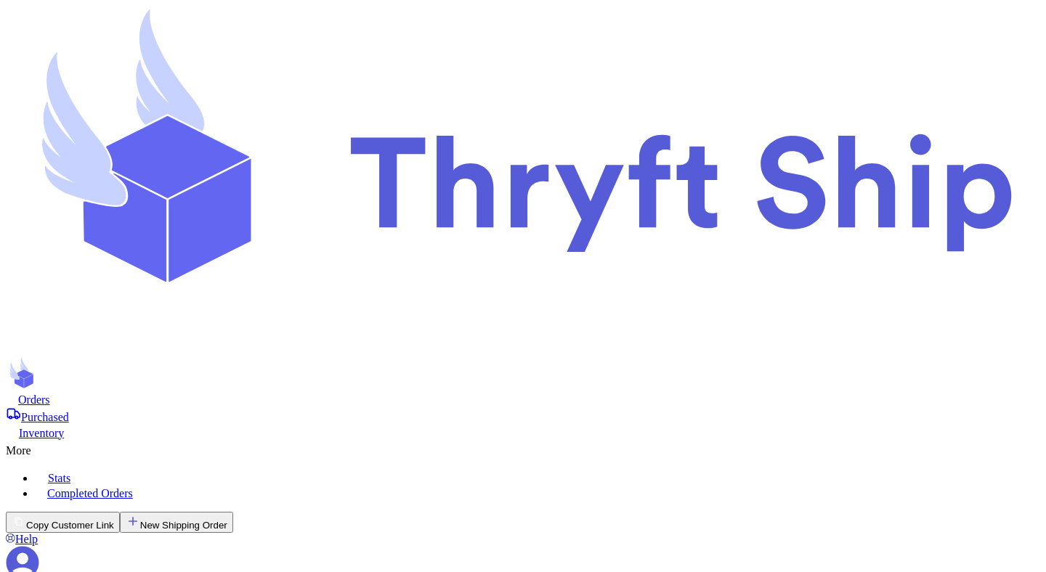
checkbox input "true"
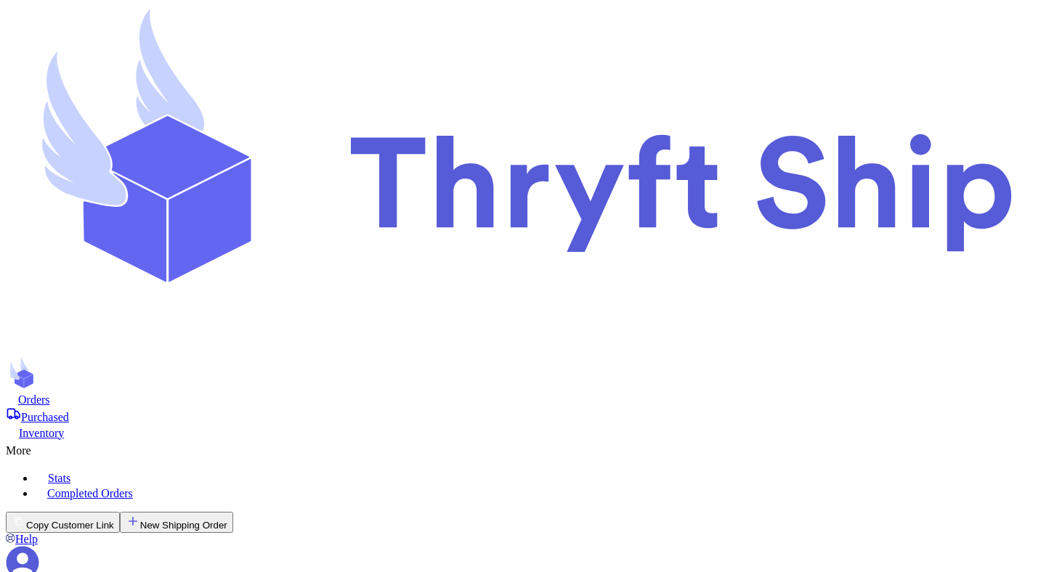
scroll to position [138, 0]
checkbox input "true"
click at [233, 512] on button "New Shipping Order" at bounding box center [176, 522] width 113 height 21
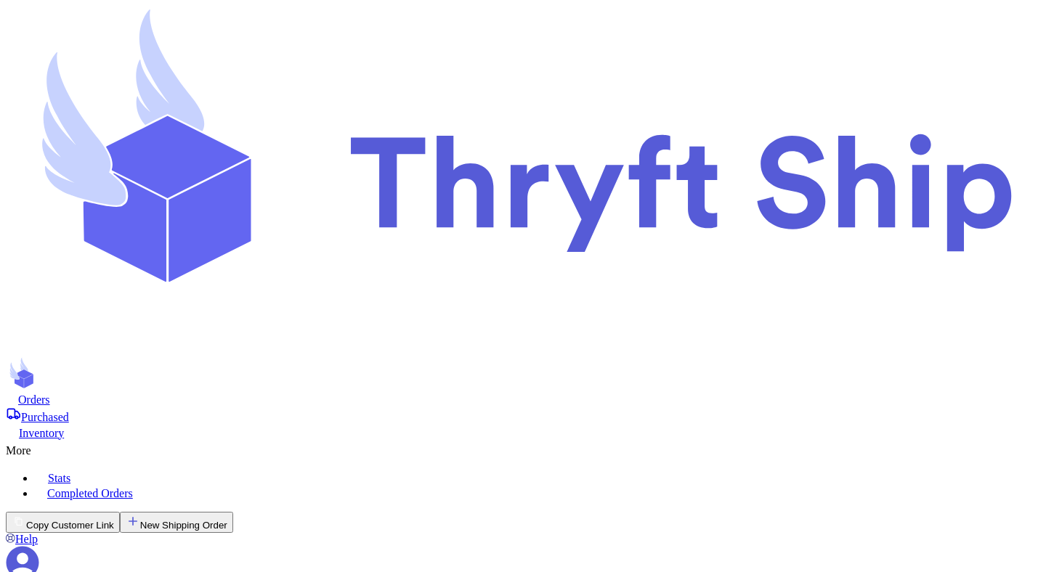
select select "MERCHANDISE"
type input "c"
type input "co"
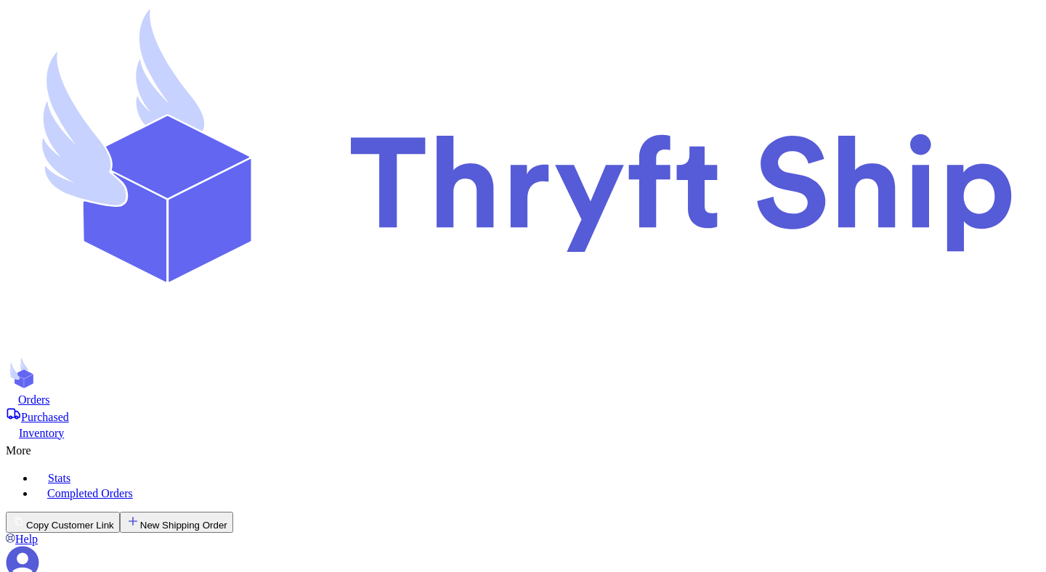
type input "colorado"
type input "testing"
type input "colorado"
type input "3000 E 1st Ave"
type input "Denver"
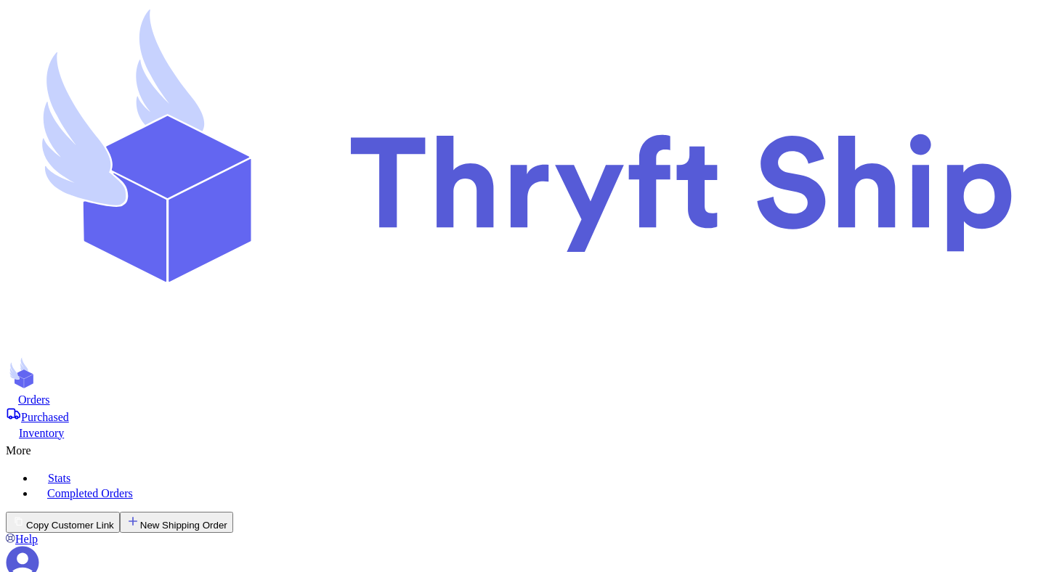
select select "CO"
type input "80206"
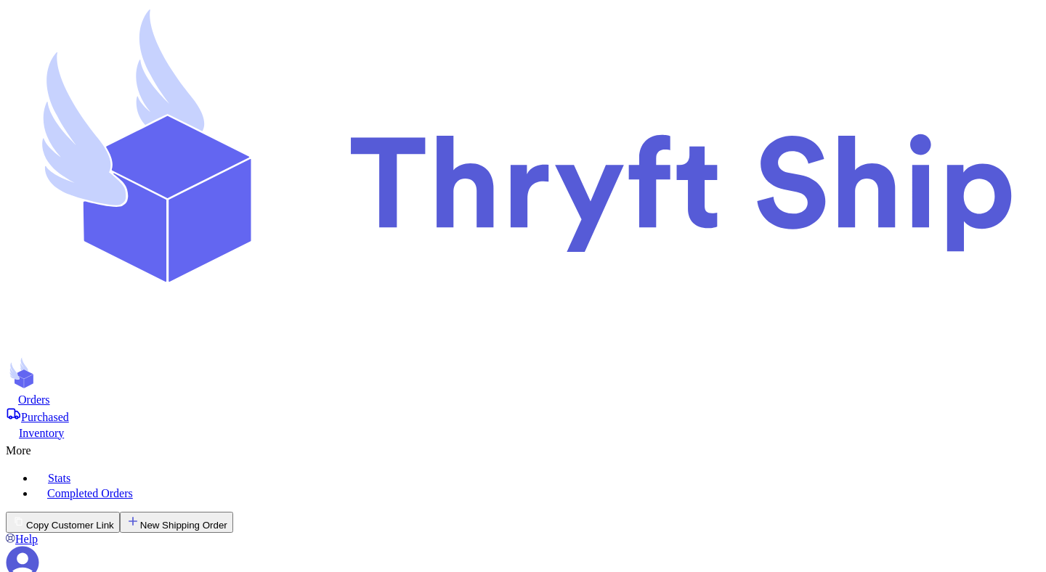
type input "8"
type input "10"
type input "8"
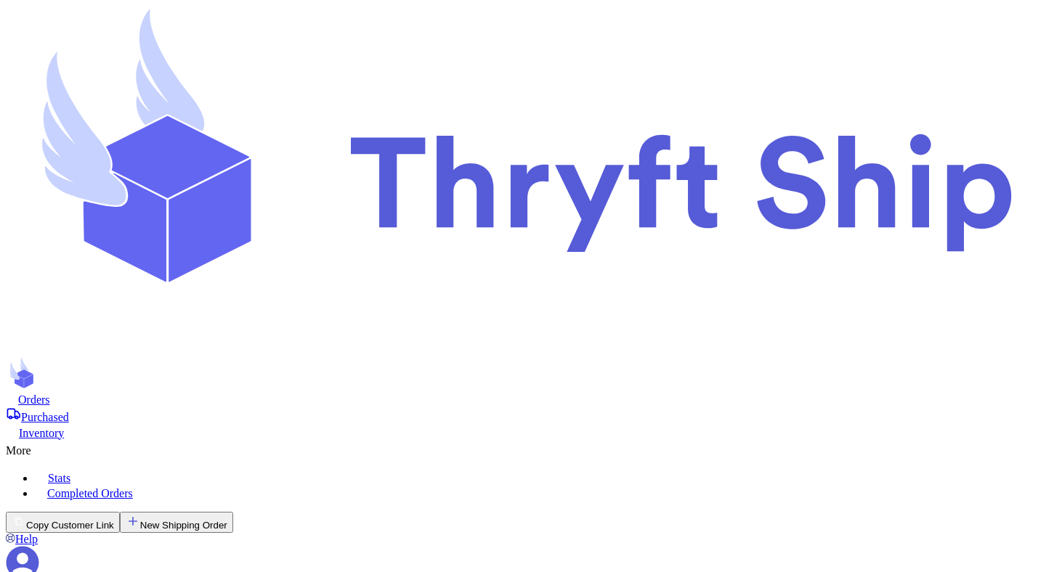
type input "4"
type input "Mutahhar Ahmad"
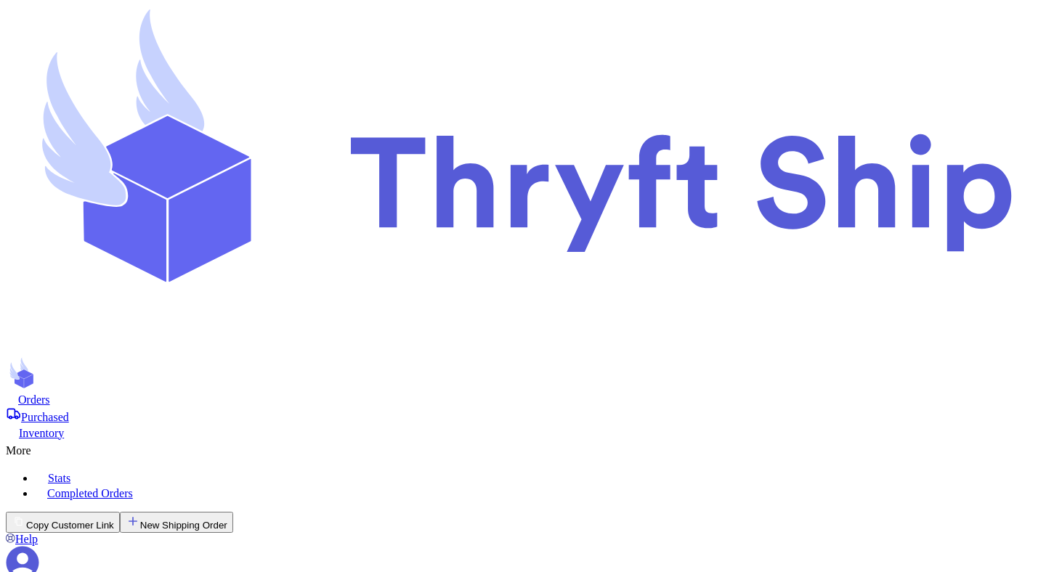
select select "MERCHANDISE"
type input "Nike tank top"
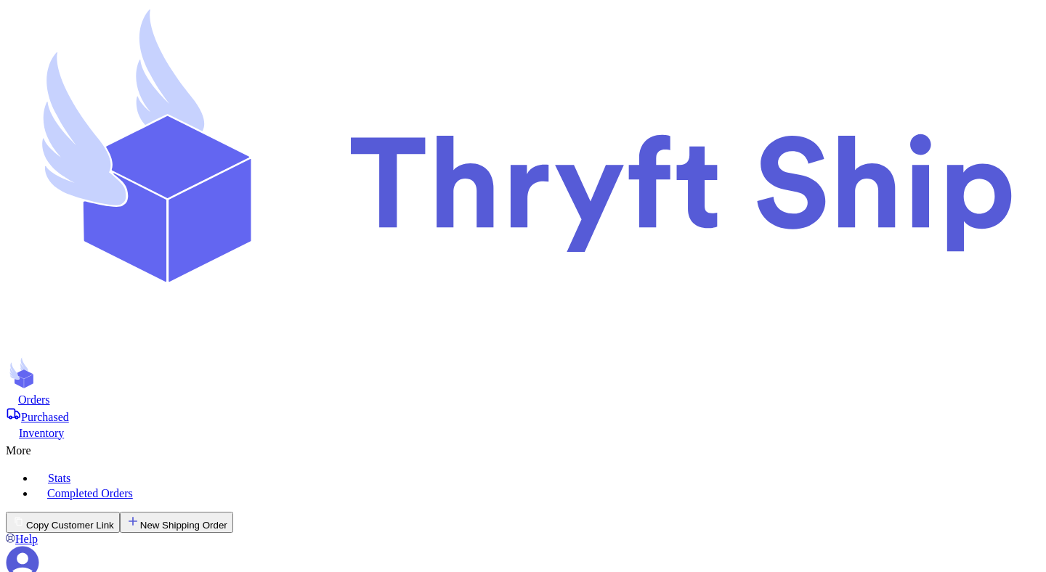
type input "6104.43.0000"
type input "1"
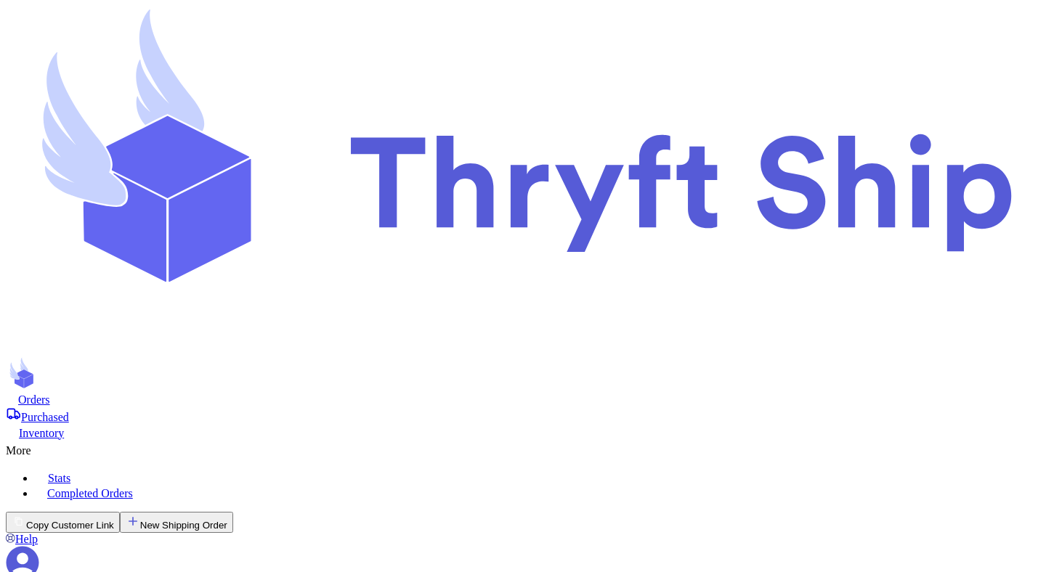
type input "33"
type input "5"
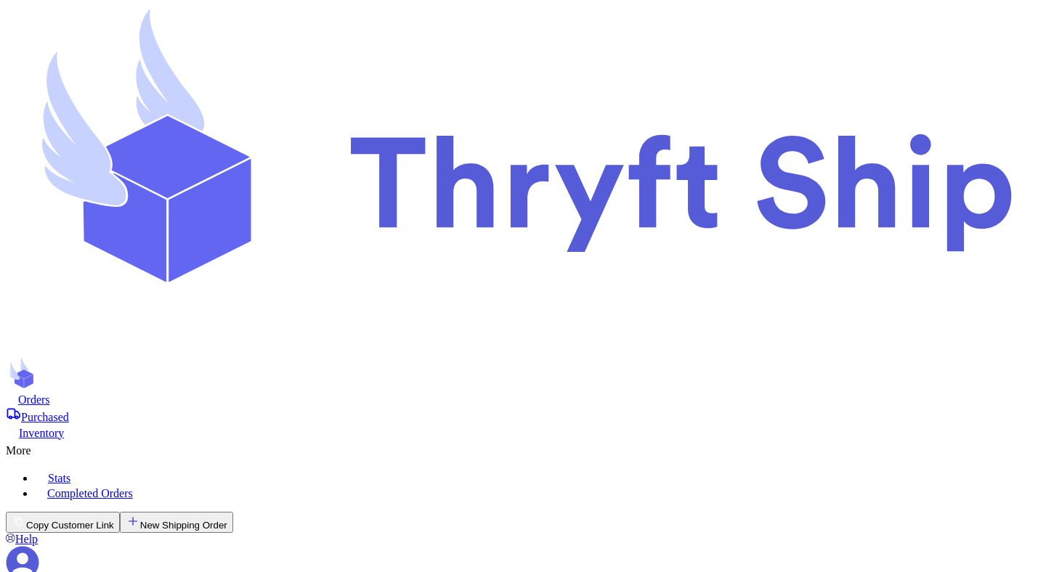
type input "8"
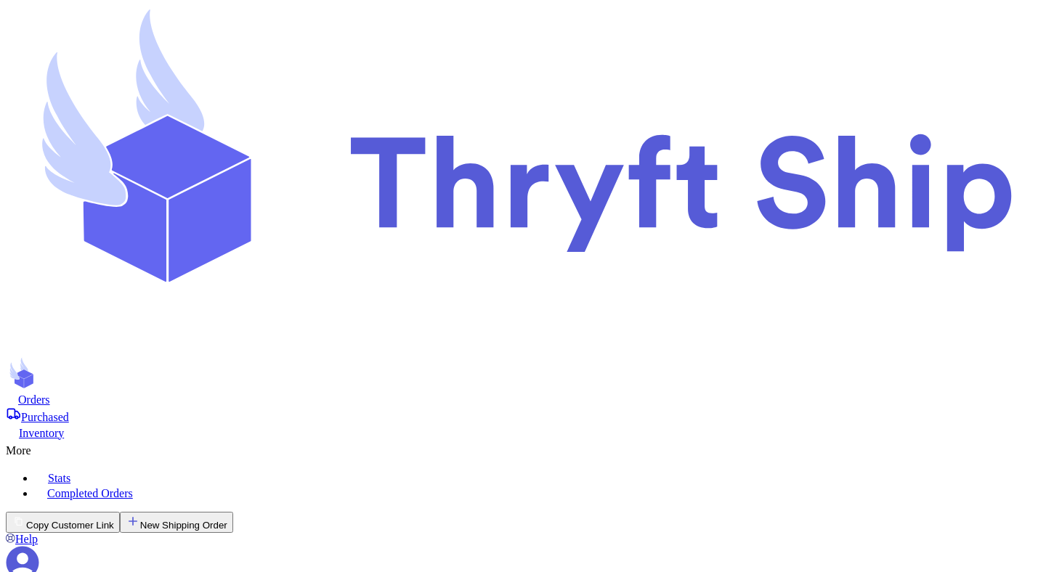
checkbox input "true"
select select "MERCHANDISE"
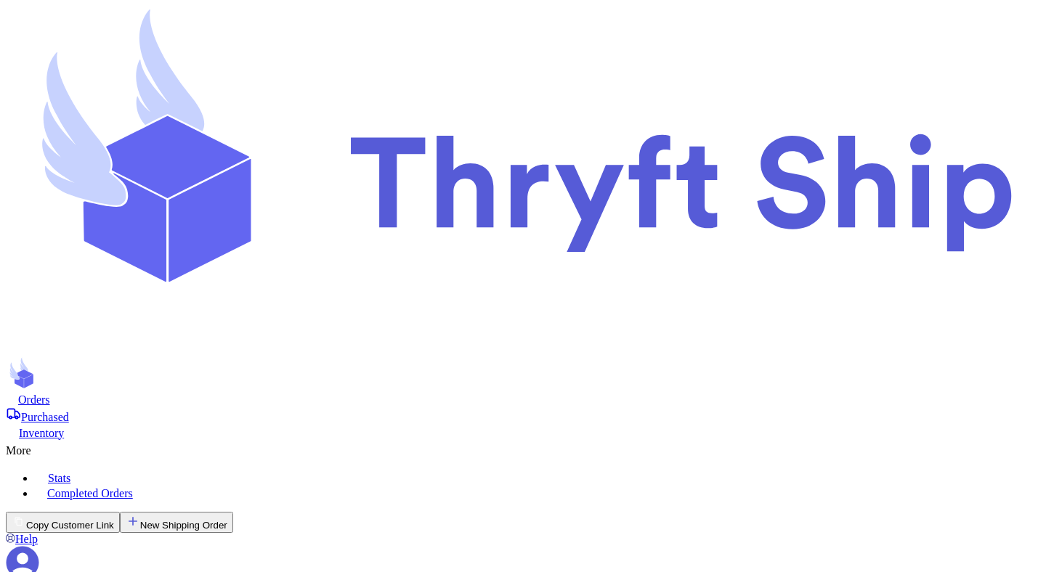
checkbox input "false"
checkbox input "true"
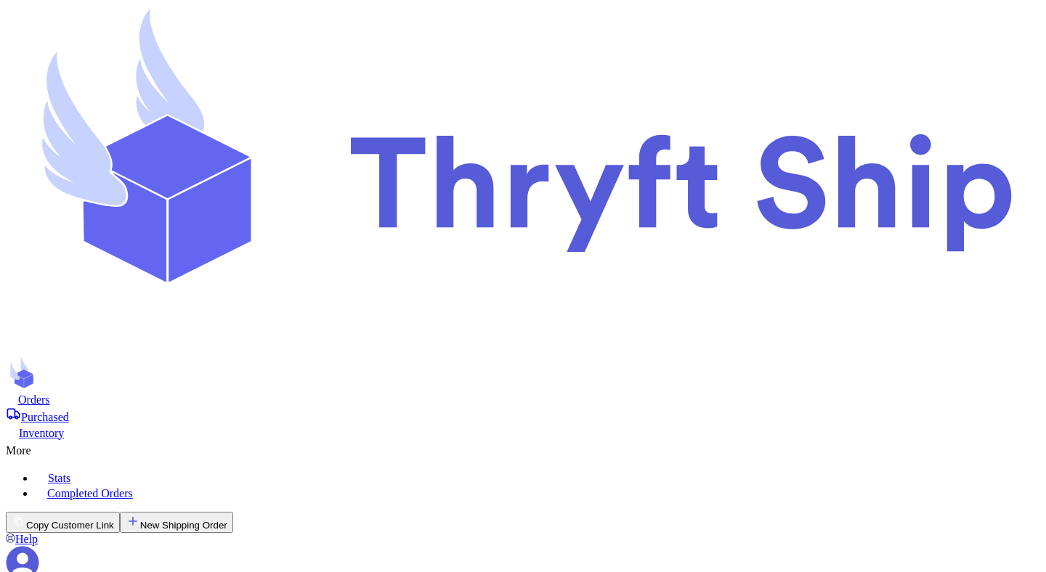
click at [233, 512] on button "New Shipping Order" at bounding box center [176, 522] width 113 height 21
type input "c"
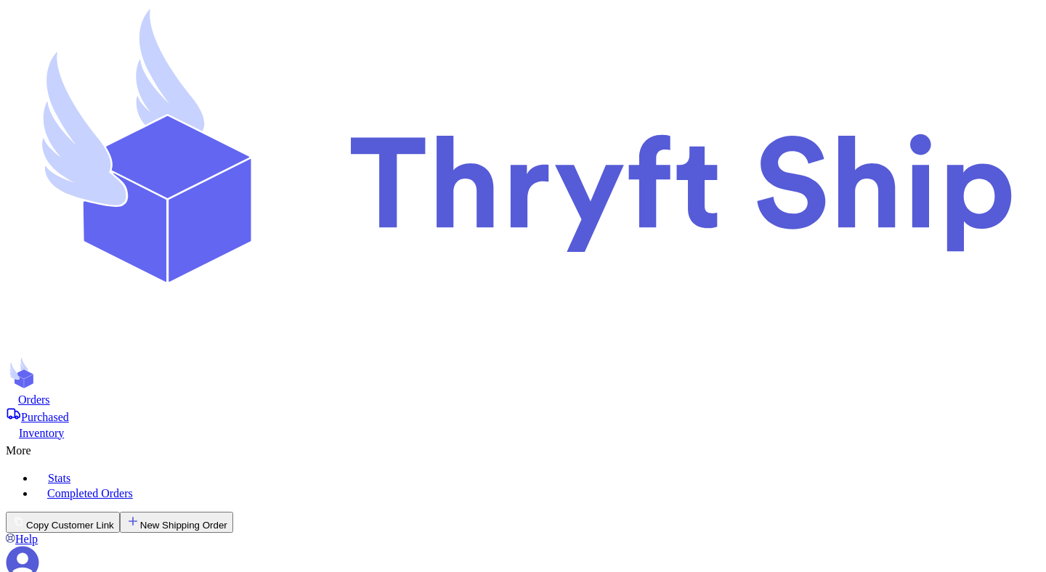
scroll to position [4, 0]
click at [39, 546] on icon at bounding box center [23, 562] width 33 height 33
